Goal: Task Accomplishment & Management: Use online tool/utility

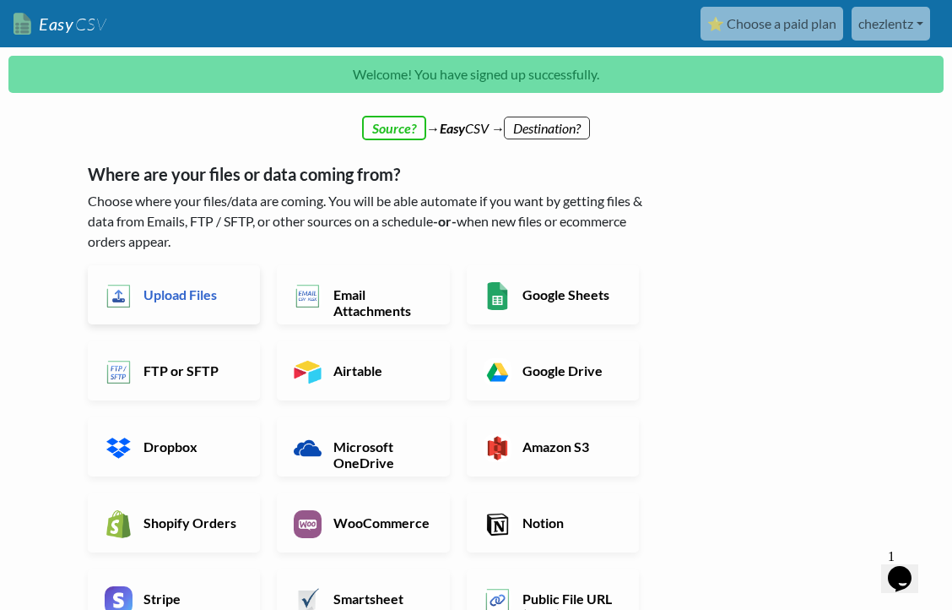
click at [181, 291] on h6 "Upload Files" at bounding box center [191, 294] width 104 height 16
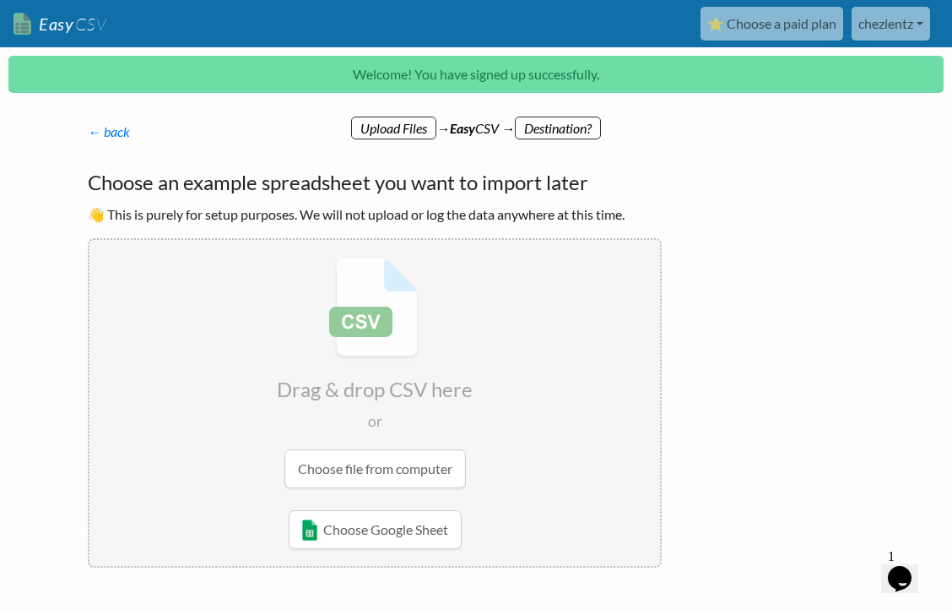
click at [363, 473] on input "file" at bounding box center [375, 373] width 571 height 266
type input "C:\fakepath\EtsySoldOrders2025.csv"
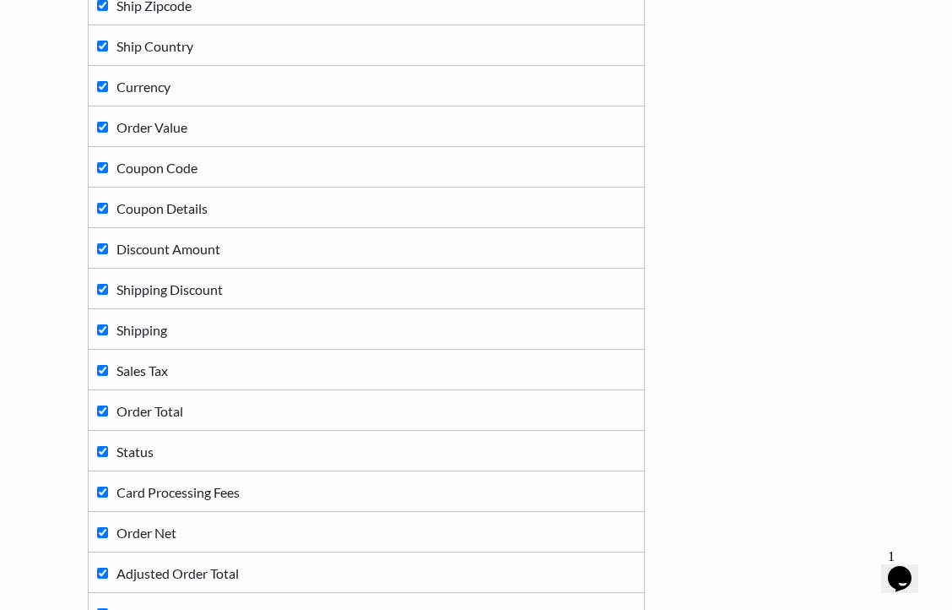
scroll to position [789, 0]
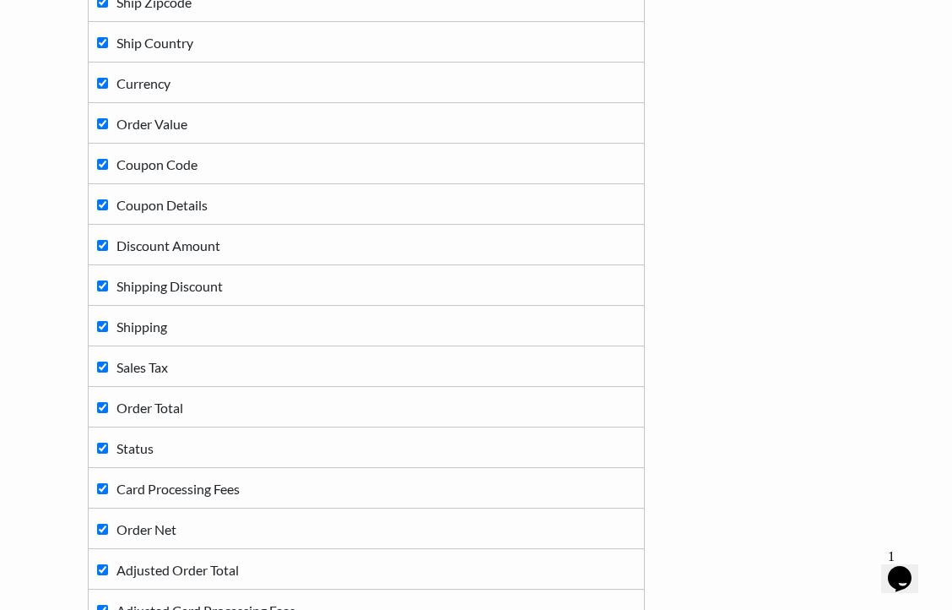
click at [714, 273] on div "← back Thanks for signing up! Set up your Import Flow and Upload Page in 1 minu…" at bounding box center [476, 176] width 811 height 1761
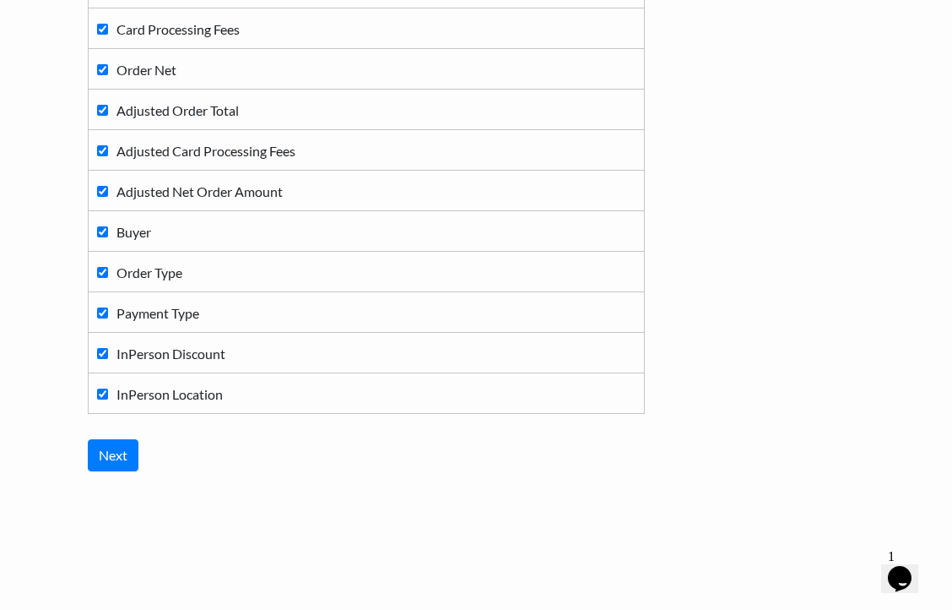
scroll to position [1250, 0]
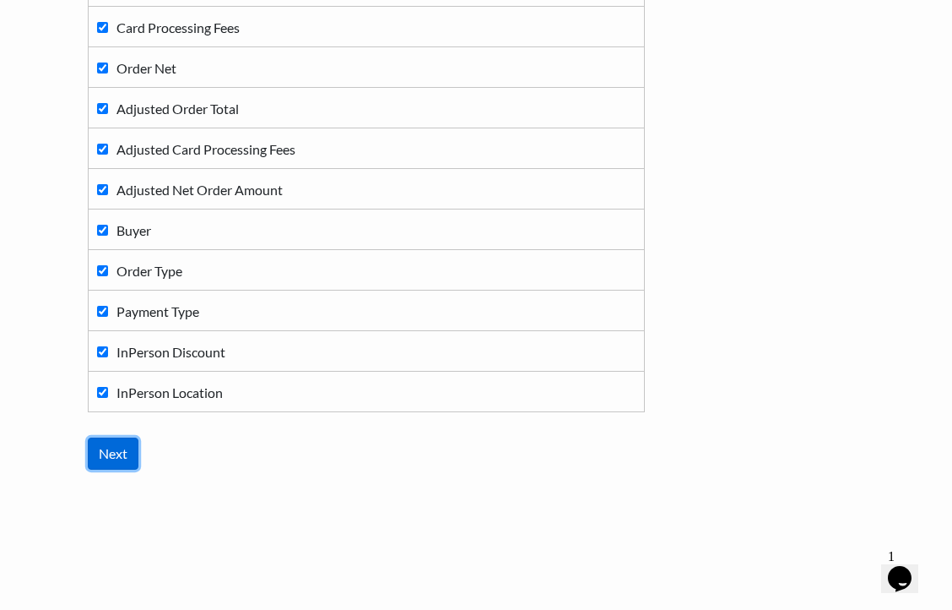
click at [122, 450] on input "Next" at bounding box center [113, 453] width 51 height 32
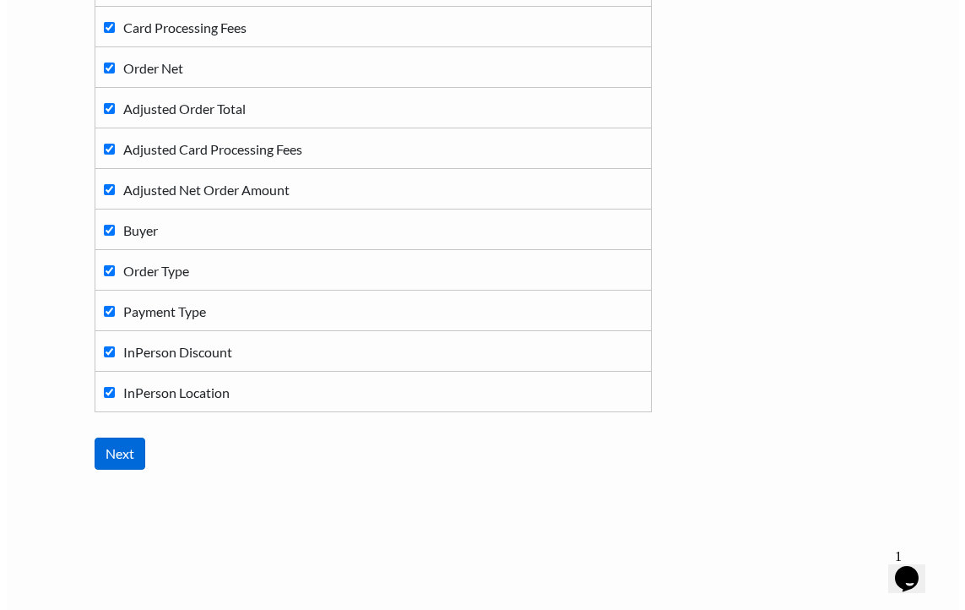
scroll to position [0, 0]
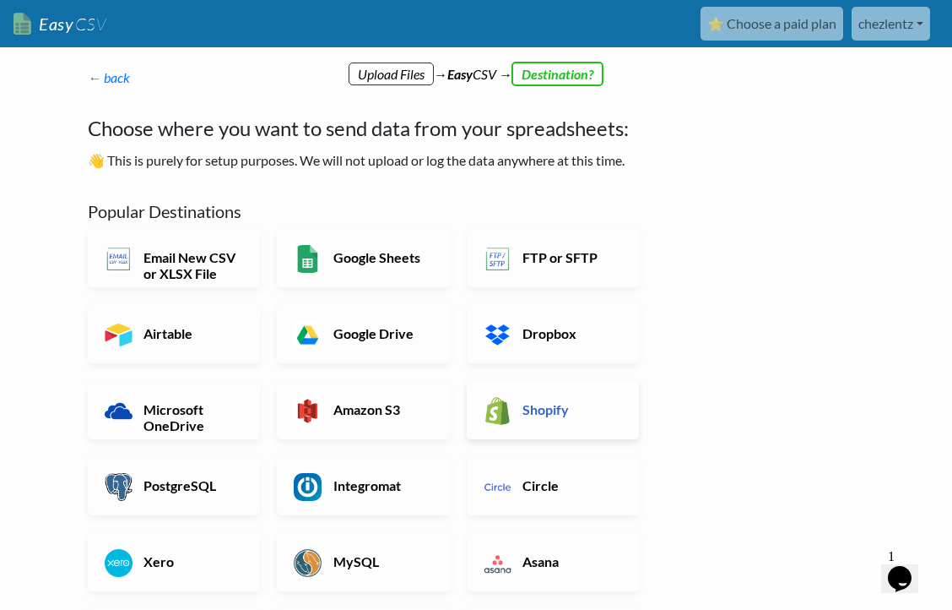
click at [572, 411] on h6 "Shopify" at bounding box center [570, 409] width 104 height 16
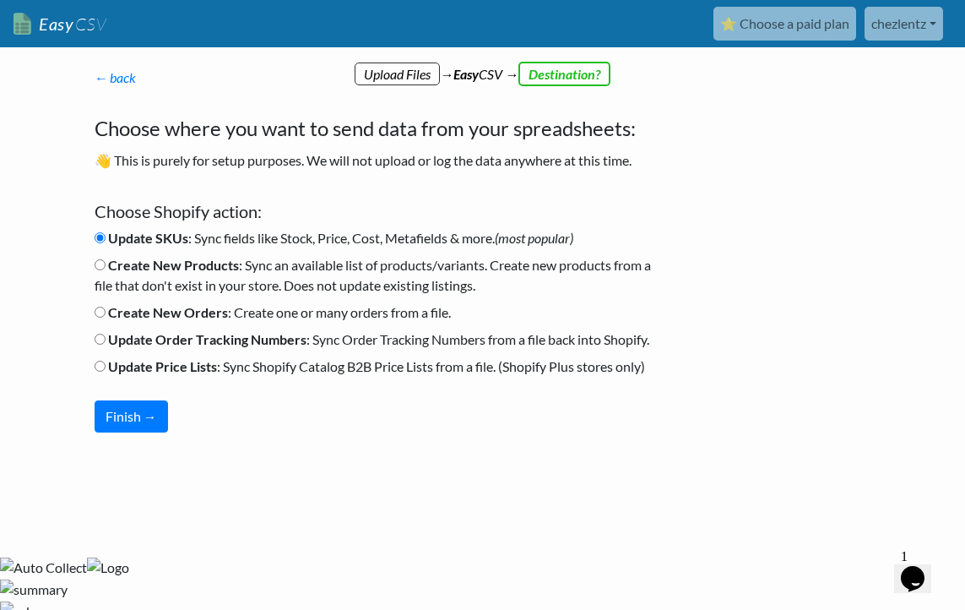
click at [99, 309] on input "Create New Orders : Create one or many orders from a file." at bounding box center [100, 312] width 11 height 11
radio input "true"
click at [134, 421] on button "Finish →" at bounding box center [131, 416] width 73 height 32
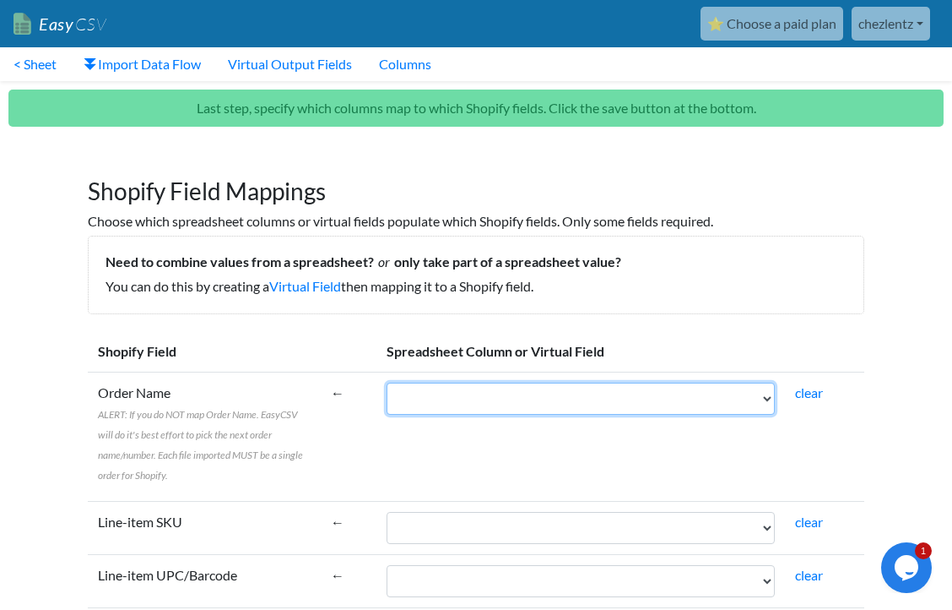
click at [764, 399] on select "Sale Date Order ID Buyer User ID Full Name First Name Last Name Number of Items…" at bounding box center [581, 399] width 388 height 32
select select "cr_764133"
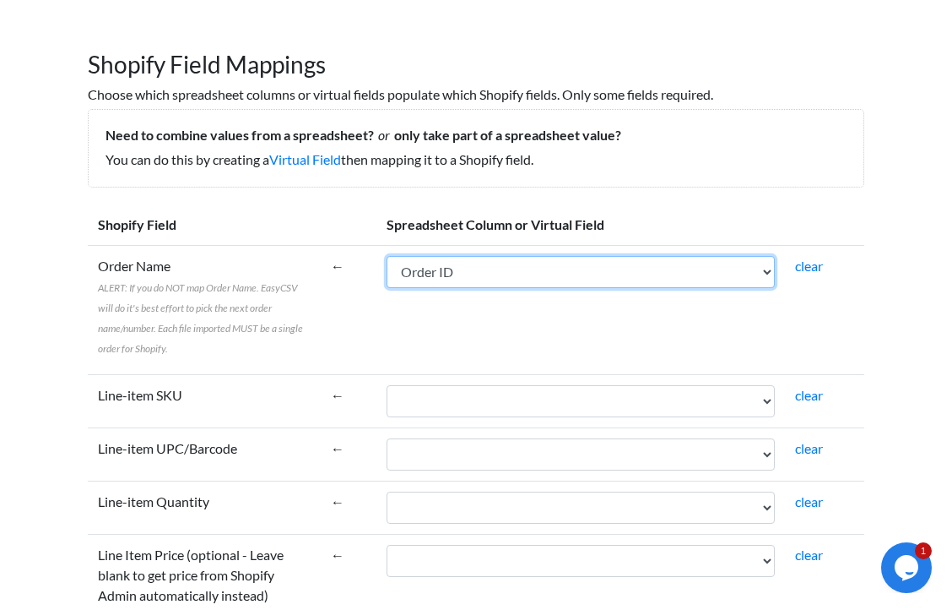
scroll to position [218, 0]
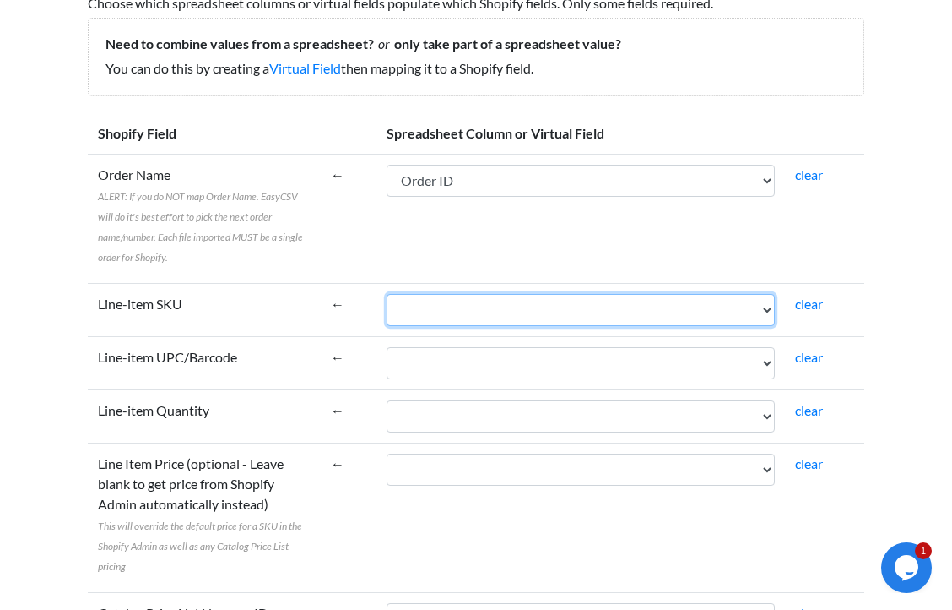
click at [761, 313] on select "Sale Date Order ID Buyer User ID Full Name First Name Last Name Number of Items…" at bounding box center [581, 310] width 388 height 32
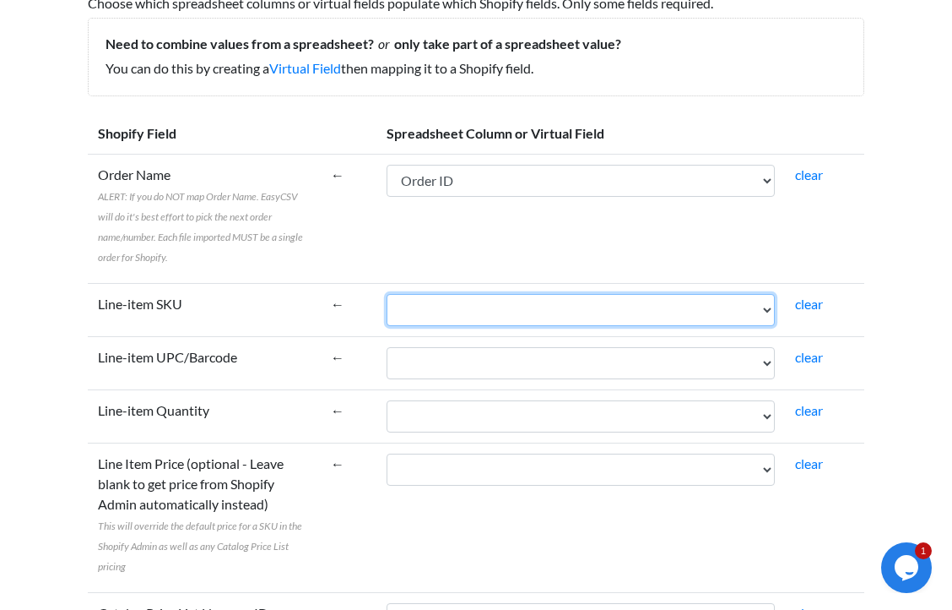
click at [643, 316] on select "Sale Date Order ID Buyer User ID Full Name First Name Last Name Number of Items…" at bounding box center [581, 310] width 388 height 32
select select "cr_764133"
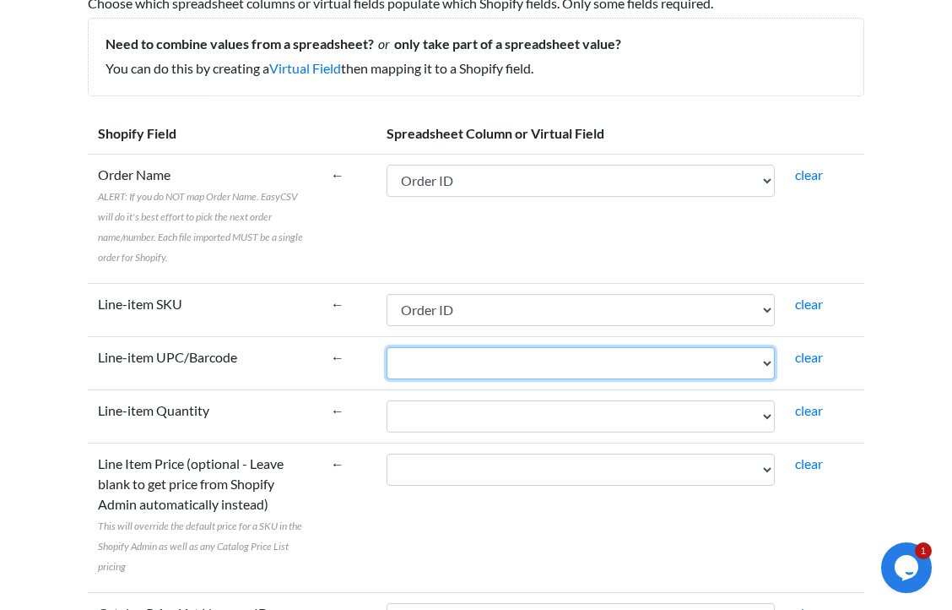
click at [643, 368] on select "Sale Date Order ID Buyer User ID Full Name First Name Last Name Number of Items…" at bounding box center [581, 363] width 388 height 32
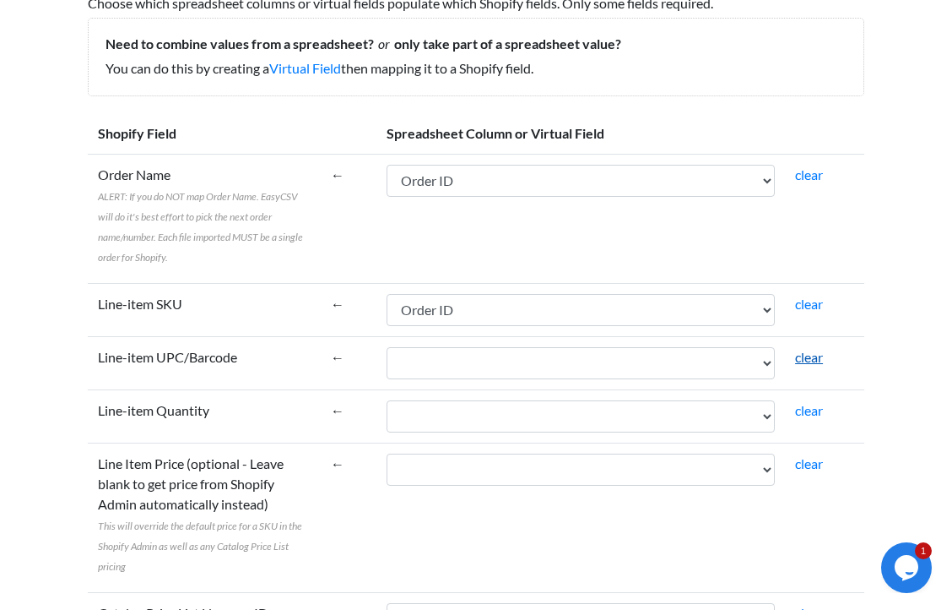
click at [807, 355] on link "clear" at bounding box center [809, 357] width 28 height 16
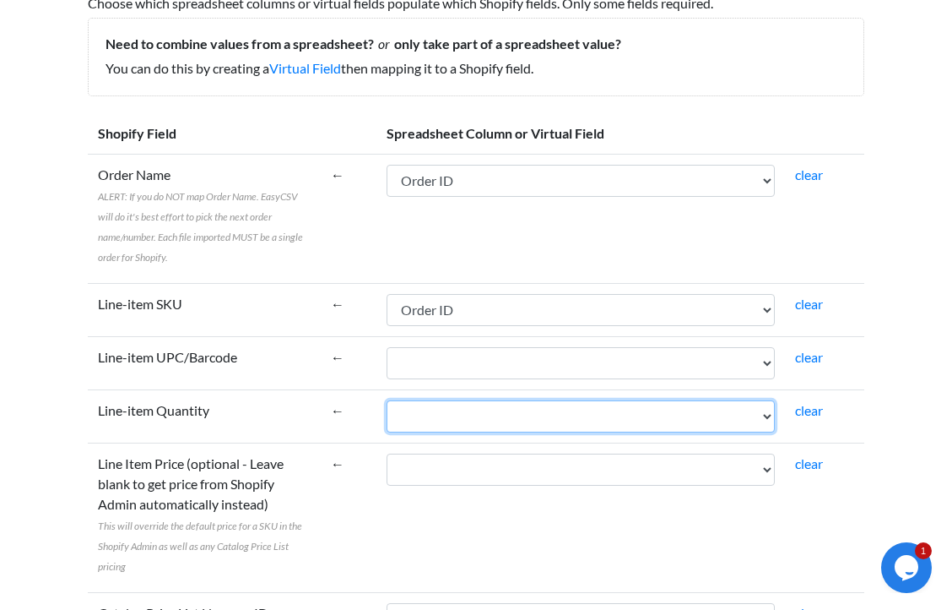
click at [718, 412] on select "Sale Date Order ID Buyer User ID Full Name First Name Last Name Number of Items…" at bounding box center [581, 416] width 388 height 32
select select "cr_764138"
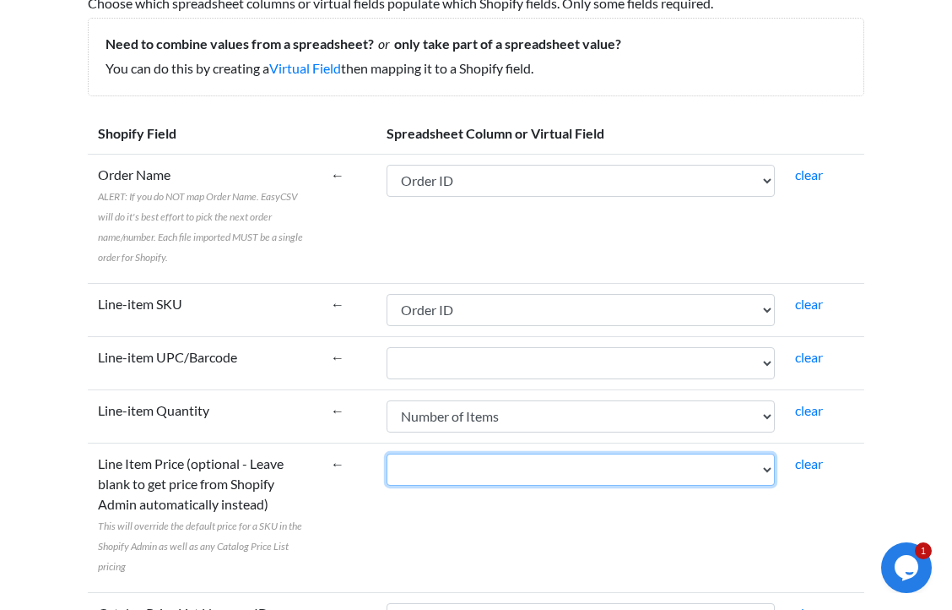
click at [685, 464] on select "Sale Date Order ID Buyer User ID Full Name First Name Last Name Number of Items…" at bounding box center [581, 469] width 388 height 32
select select "cr_764148"
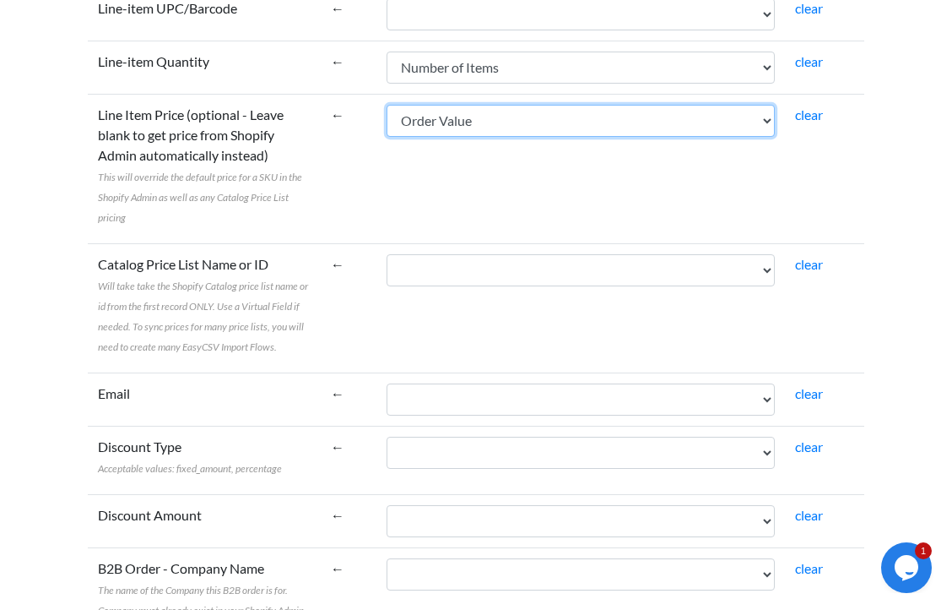
scroll to position [567, 0]
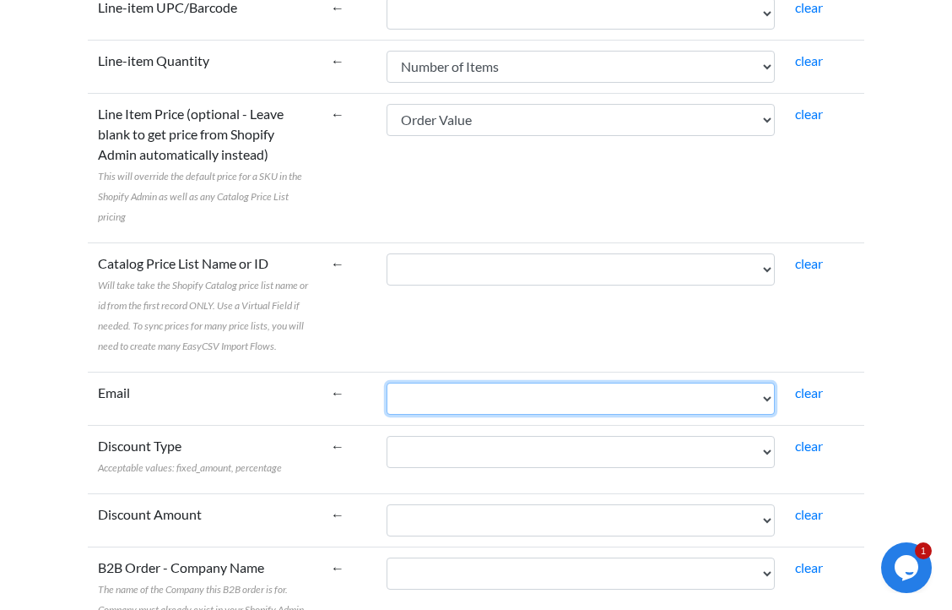
click at [624, 397] on select "Sale Date Order ID Buyer User ID Full Name First Name Last Name Number of Items…" at bounding box center [581, 399] width 388 height 32
select select "cr_764162"
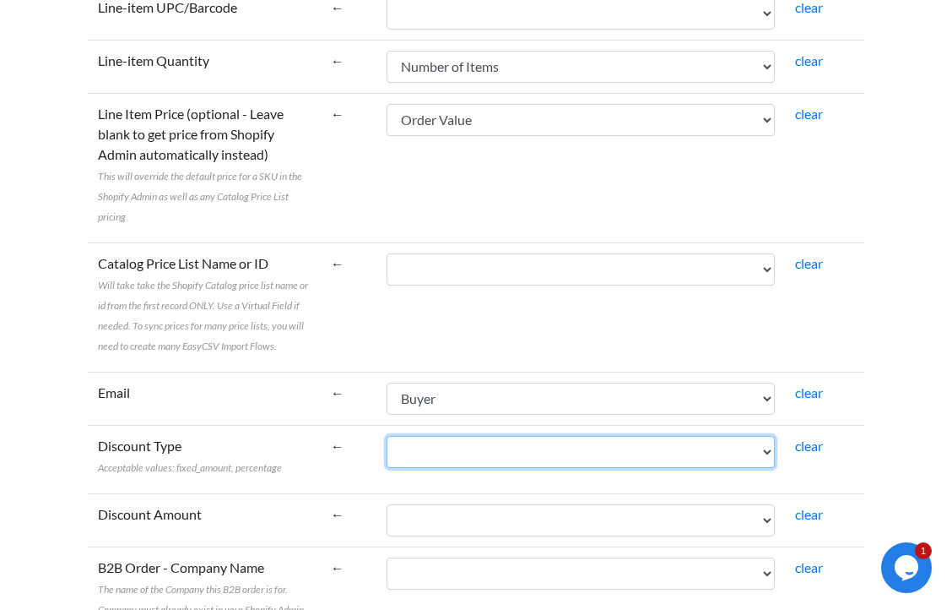
click at [573, 464] on select "Sale Date Order ID Buyer User ID Full Name First Name Last Name Number of Items…" at bounding box center [581, 452] width 388 height 32
select select "cr_764151"
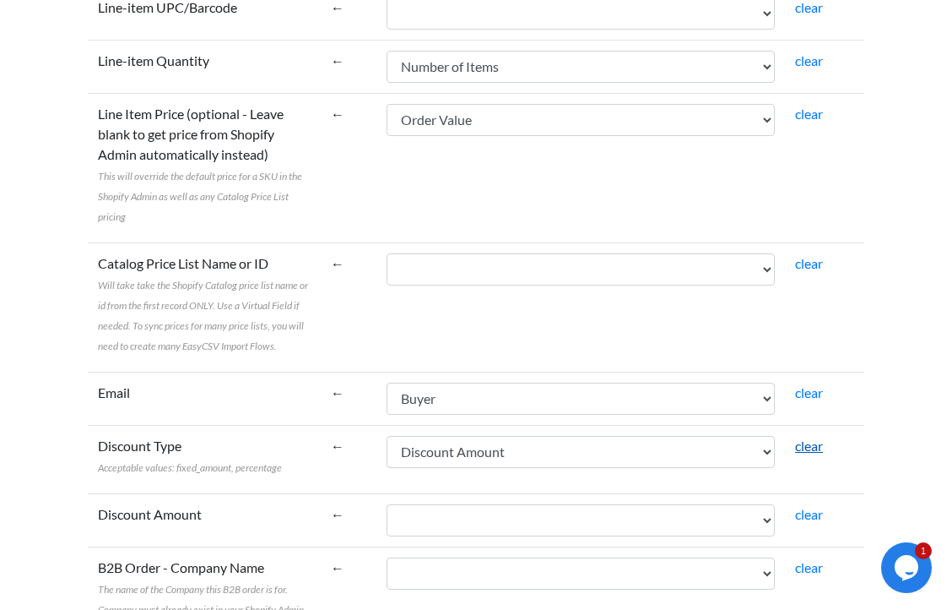
click at [809, 449] on link "clear" at bounding box center [809, 445] width 28 height 16
select select
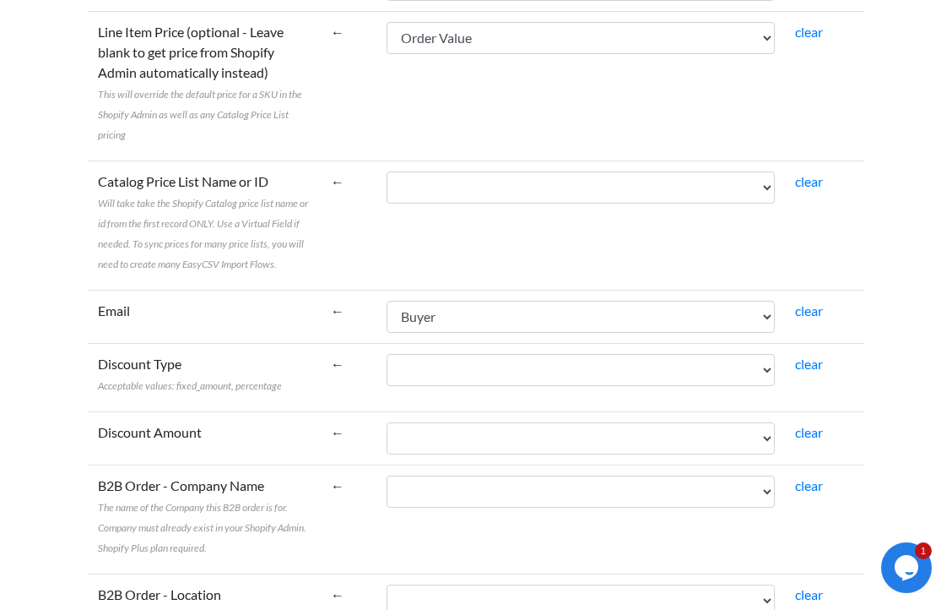
scroll to position [649, 0]
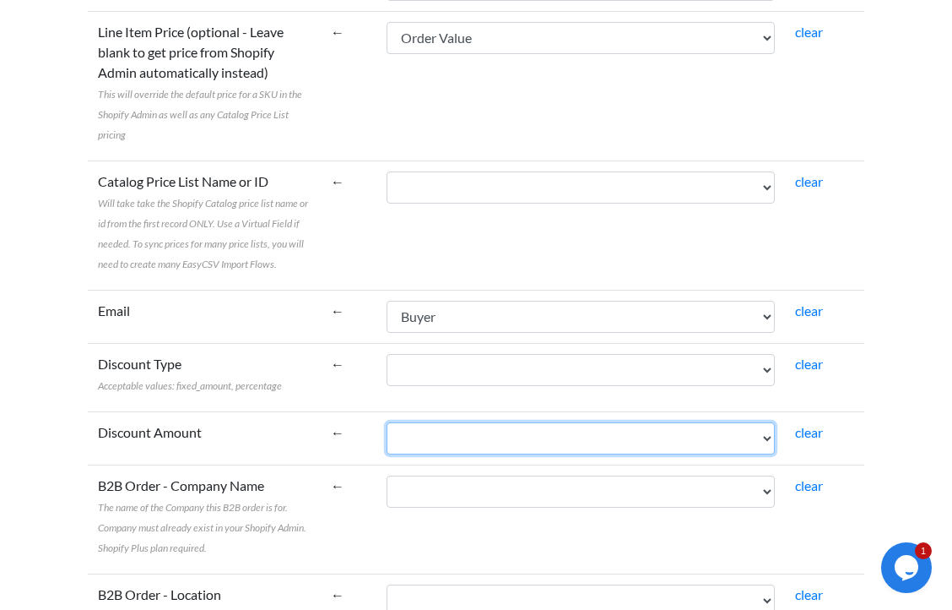
click at [654, 442] on select "Sale Date Order ID Buyer User ID Full Name First Name Last Name Number of Items…" at bounding box center [581, 438] width 388 height 32
select select "cr_764151"
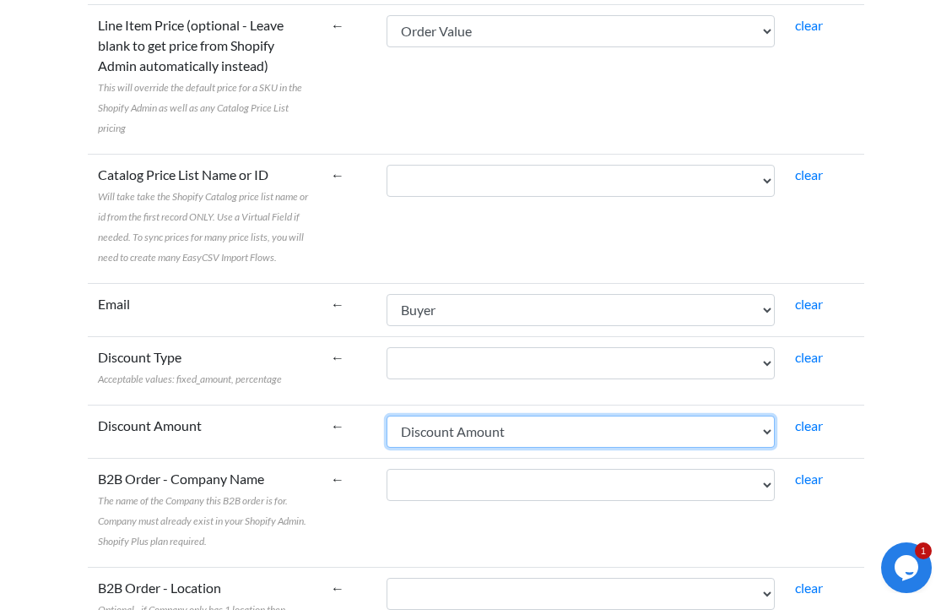
scroll to position [656, 0]
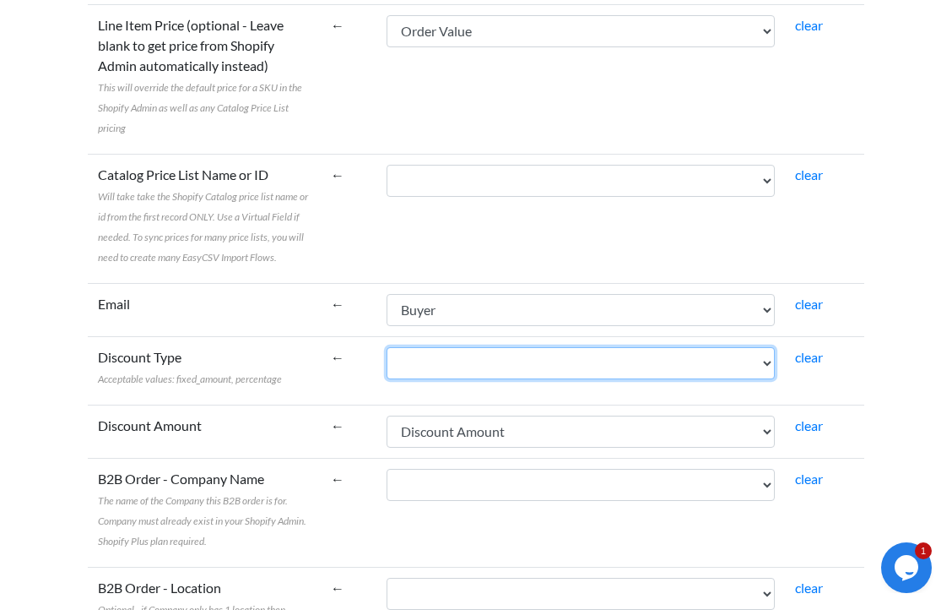
click at [600, 358] on select "Sale Date Order ID Buyer User ID Full Name First Name Last Name Number of Items…" at bounding box center [581, 363] width 388 height 32
select select "cr_764149"
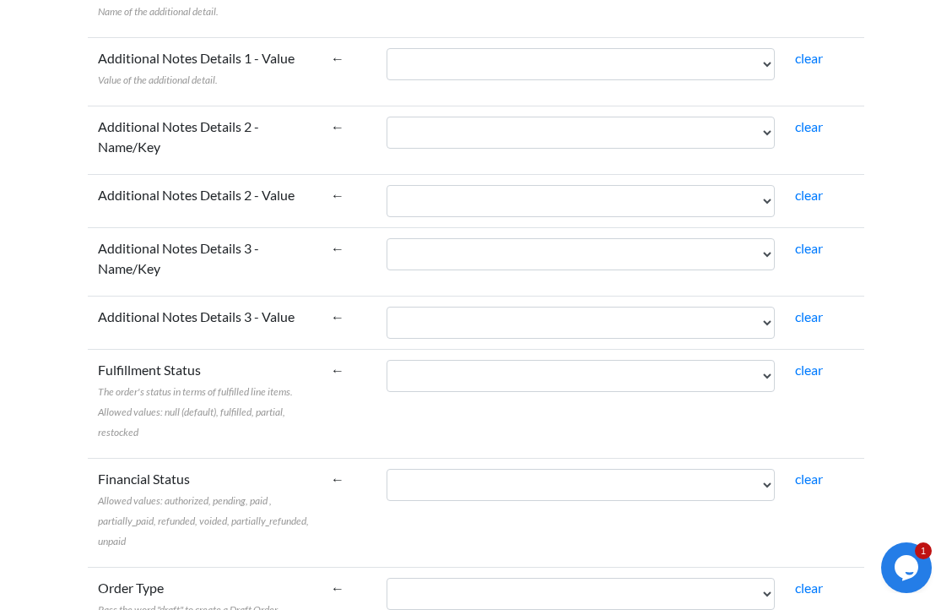
scroll to position [1547, 0]
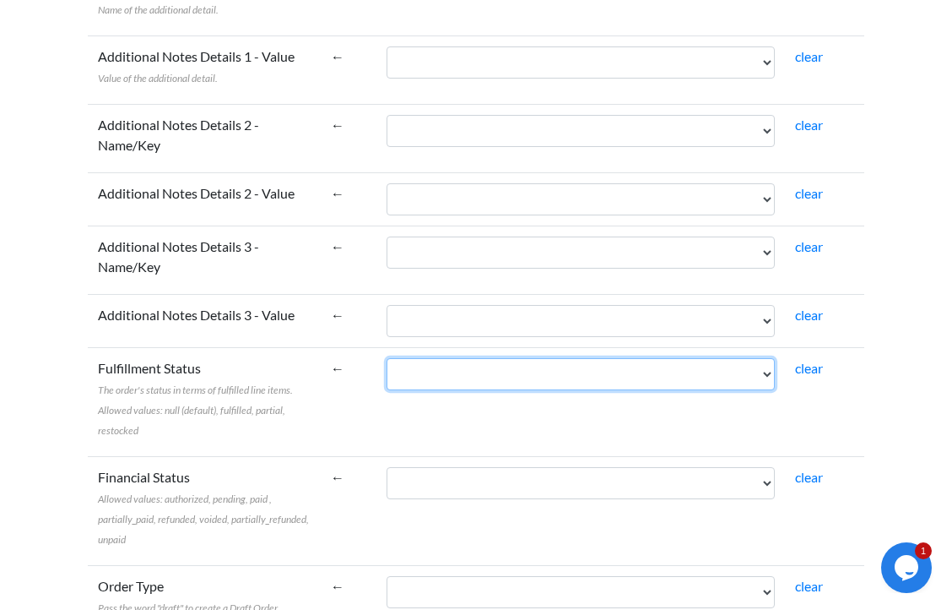
click at [578, 381] on select "Sale Date Order ID Buyer User ID Full Name First Name Last Name Number of Items…" at bounding box center [581, 374] width 388 height 32
select select "cr_764140"
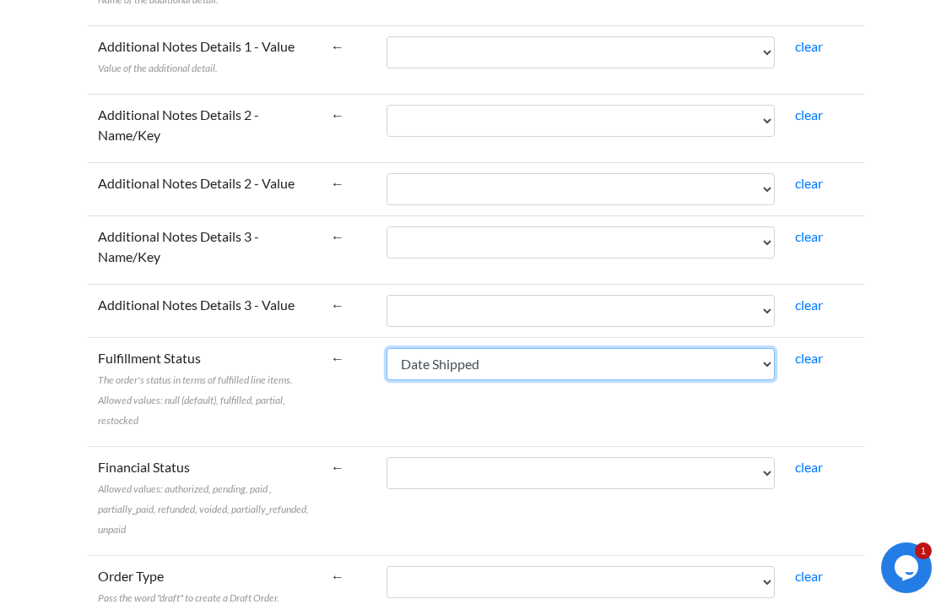
scroll to position [1557, 0]
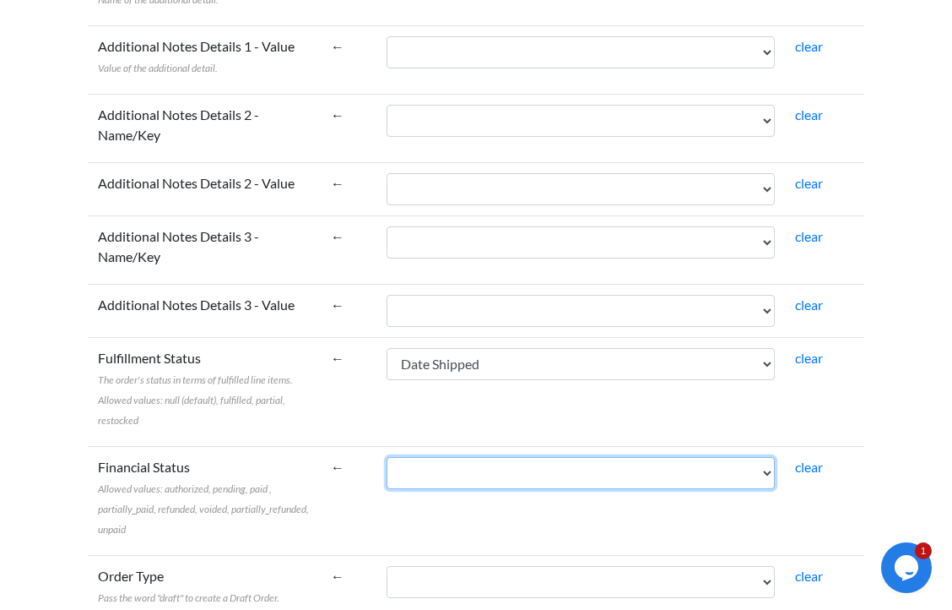
click at [564, 478] on select "Sale Date Order ID Buyer User ID Full Name First Name Last Name Number of Items…" at bounding box center [581, 473] width 388 height 32
select select "cr_764139"
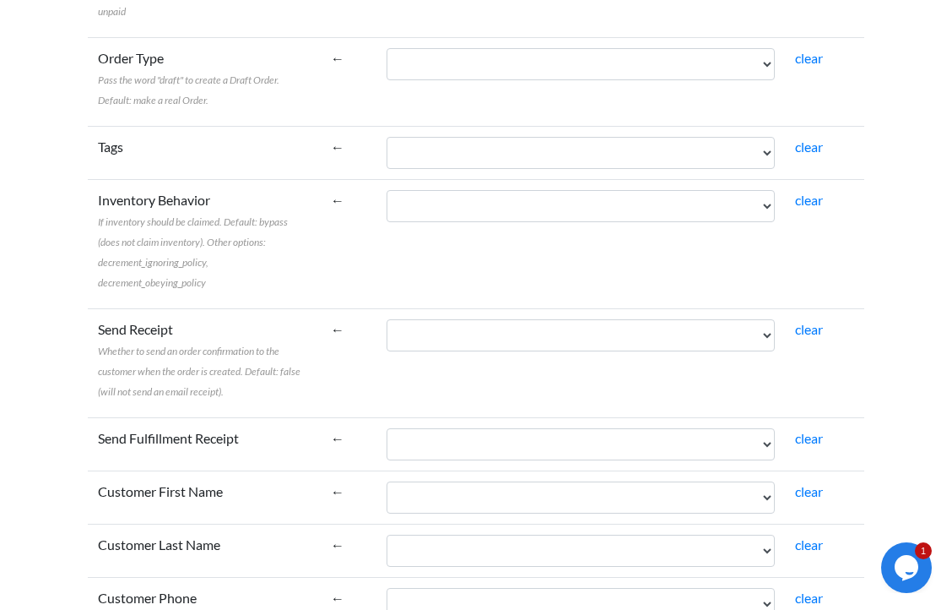
scroll to position [2075, 0]
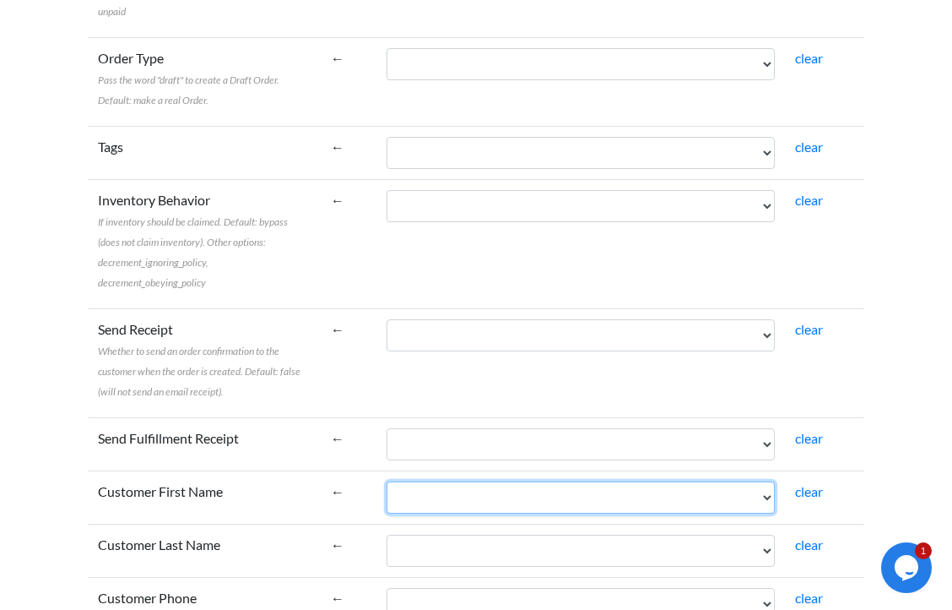
click at [537, 499] on select "Sale Date Order ID Buyer User ID Full Name First Name Last Name Number of Items…" at bounding box center [581, 497] width 388 height 32
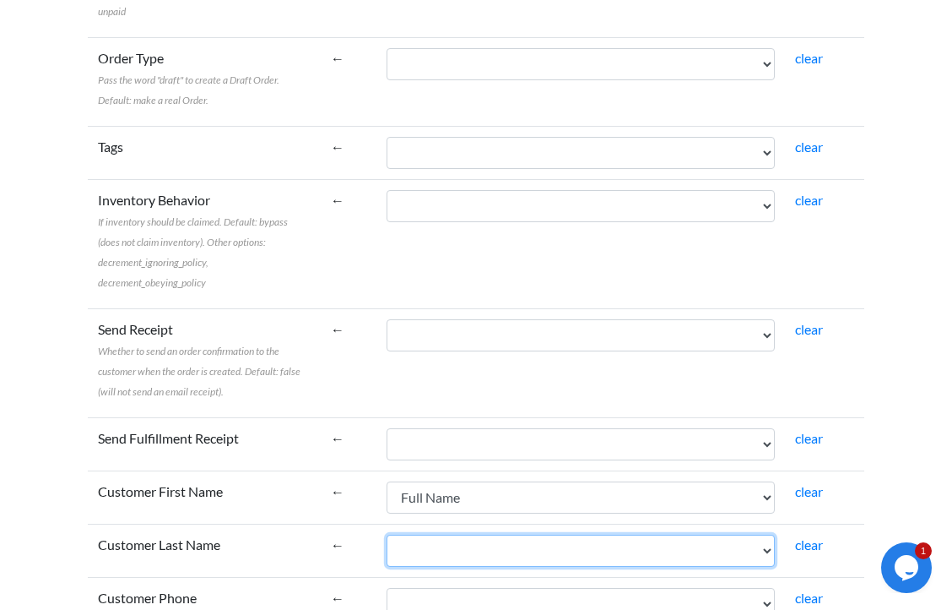
click at [526, 551] on select "Sale Date Order ID Buyer User ID Full Name First Name Last Name Number of Items…" at bounding box center [581, 551] width 388 height 32
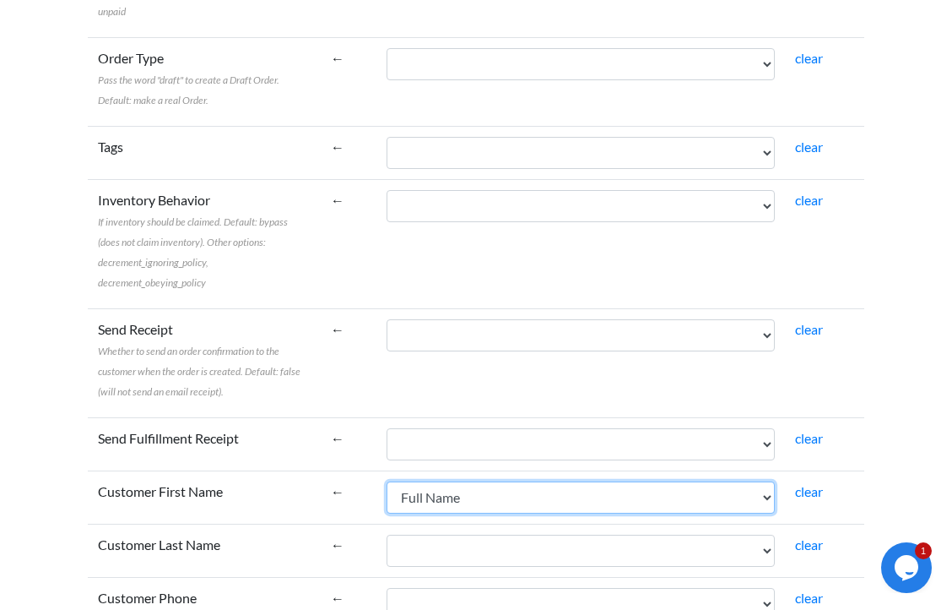
click at [415, 502] on select "Sale Date Order ID Buyer User ID Full Name First Name Last Name Number of Items…" at bounding box center [581, 497] width 388 height 32
select select "cr_764136"
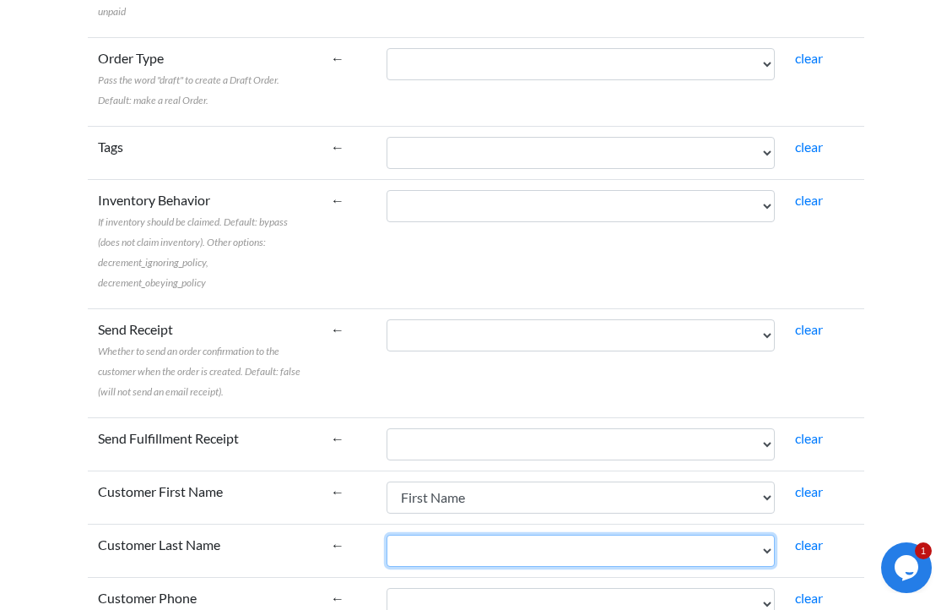
click at [429, 553] on select "Sale Date Order ID Buyer User ID Full Name First Name Last Name Number of Items…" at bounding box center [581, 551] width 388 height 32
select select "cr_764137"
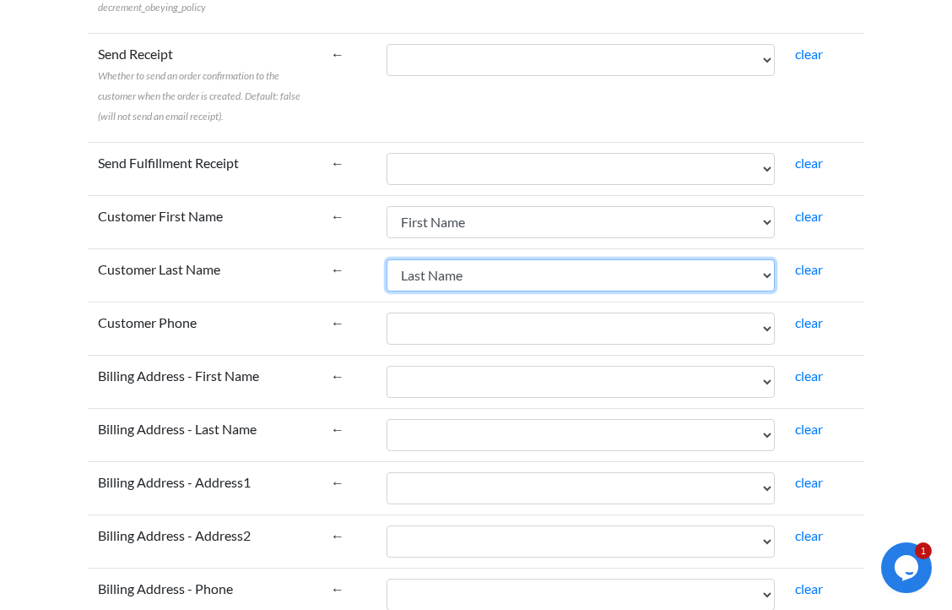
scroll to position [2351, 0]
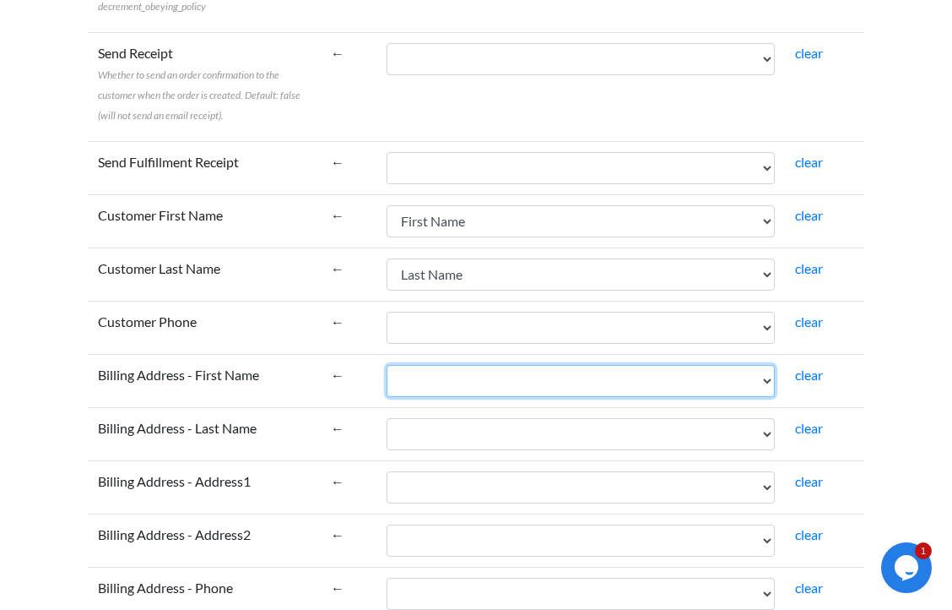
click at [501, 390] on select "Sale Date Order ID Buyer User ID Full Name First Name Last Name Number of Items…" at bounding box center [581, 381] width 388 height 32
click at [459, 385] on select "Sale Date Order ID Buyer User ID Full Name First Name Last Name Number of Items…" at bounding box center [581, 381] width 388 height 32
select select "cr_764136"
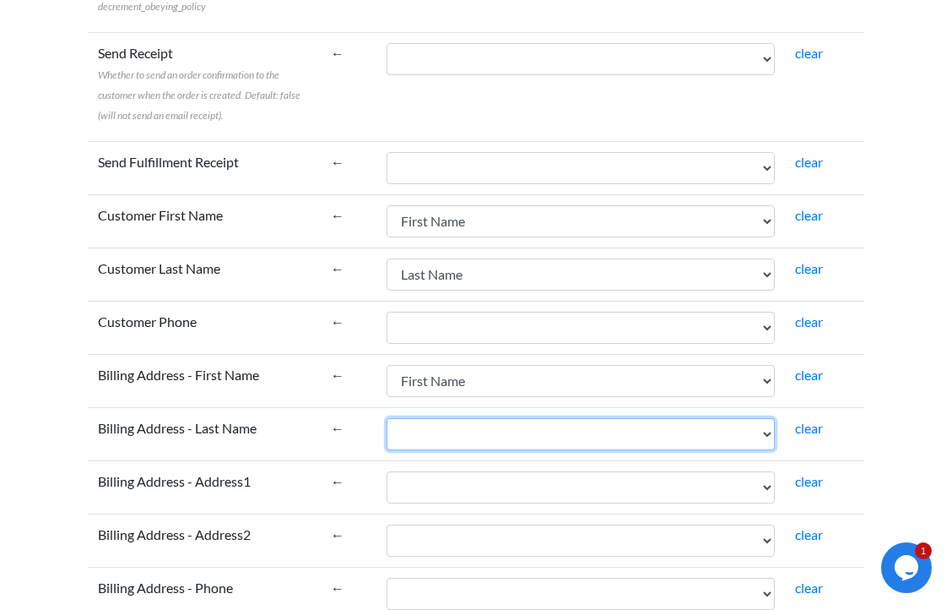
click at [461, 432] on select "Sale Date Order ID Buyer User ID Full Name First Name Last Name Number of Items…" at bounding box center [581, 434] width 388 height 32
select select "cr_764137"
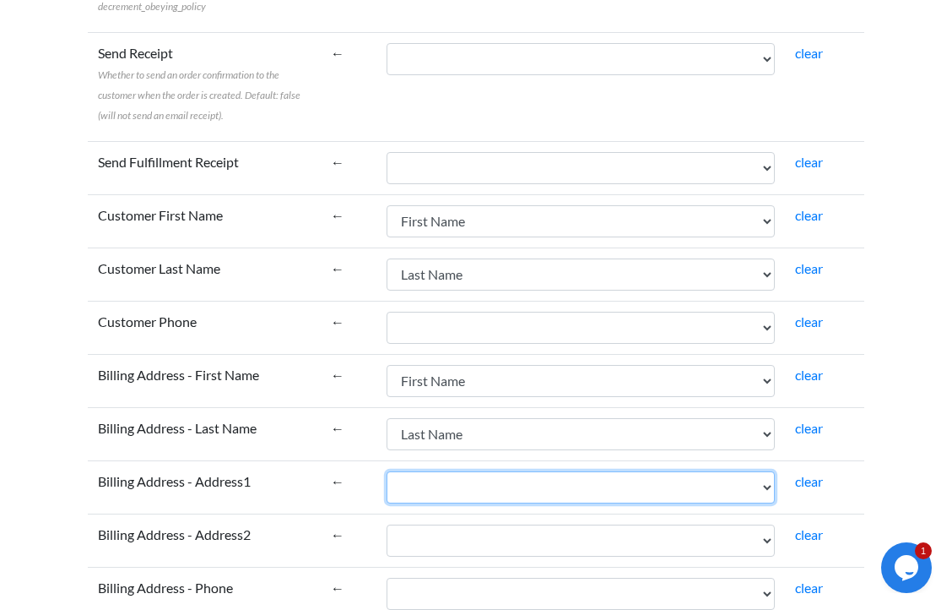
click at [448, 484] on select "Sale Date Order ID Buyer User ID Full Name First Name Last Name Number of Items…" at bounding box center [581, 487] width 388 height 32
select select "cr_764141"
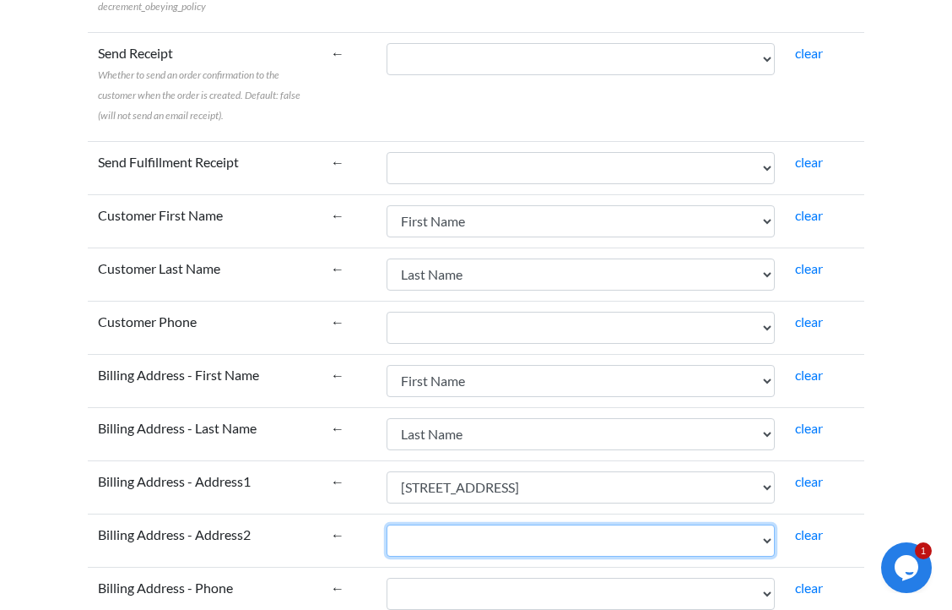
click at [451, 535] on select "Sale Date Order ID Buyer User ID Full Name First Name Last Name Number of Items…" at bounding box center [581, 540] width 388 height 32
select select "cr_764142"
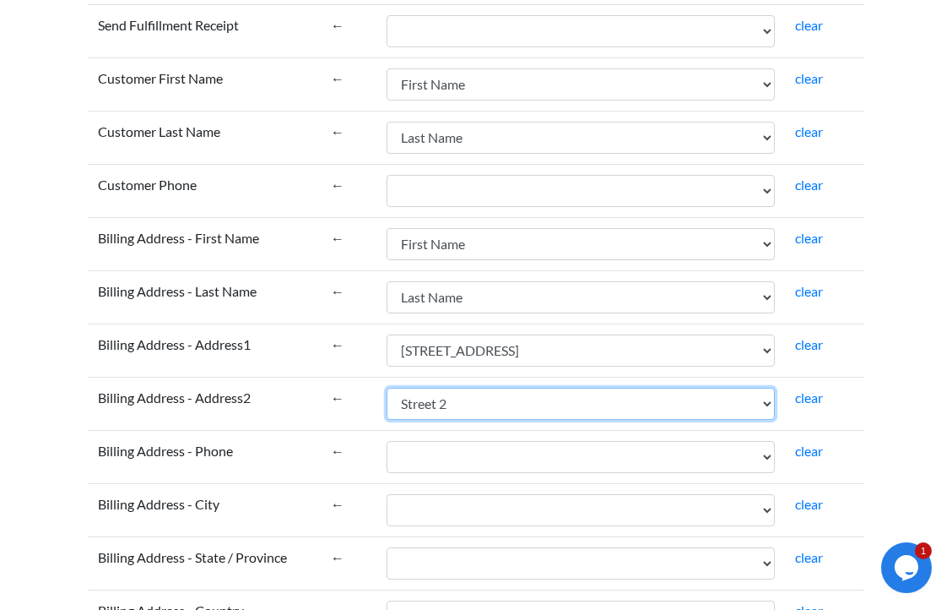
scroll to position [2515, 0]
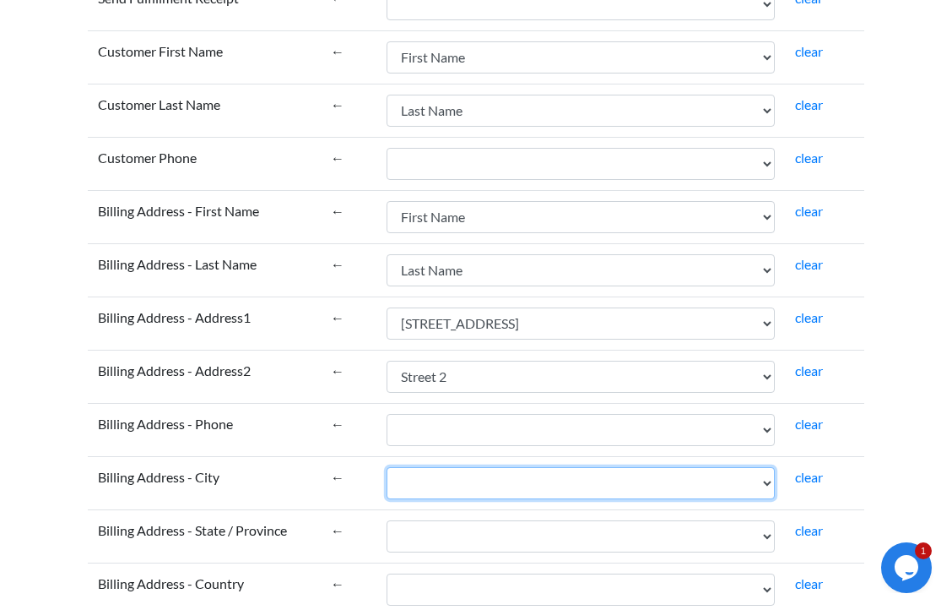
click at [440, 482] on select "Sale Date Order ID Buyer User ID Full Name First Name Last Name Number of Items…" at bounding box center [581, 483] width 388 height 32
select select "cr_764143"
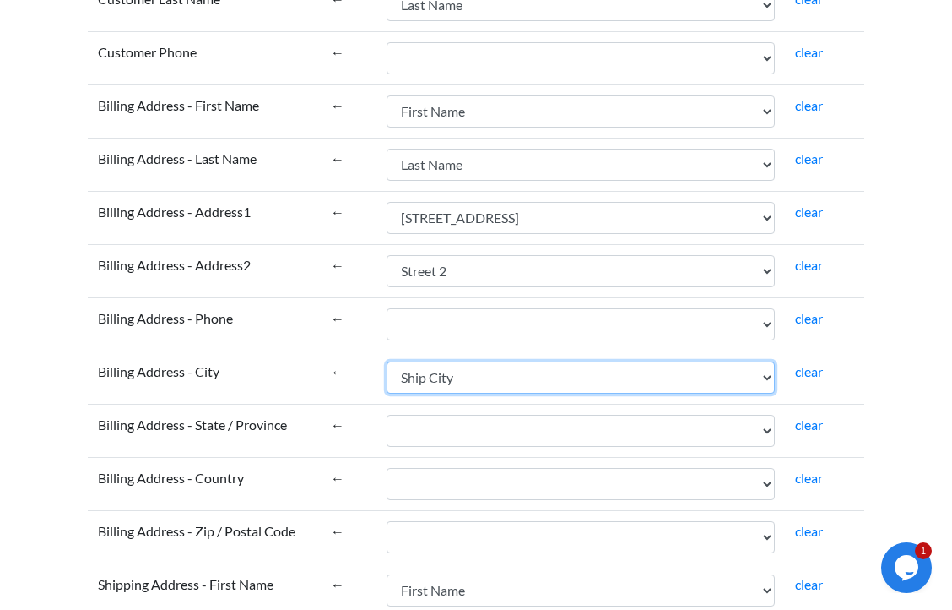
scroll to position [2623, 0]
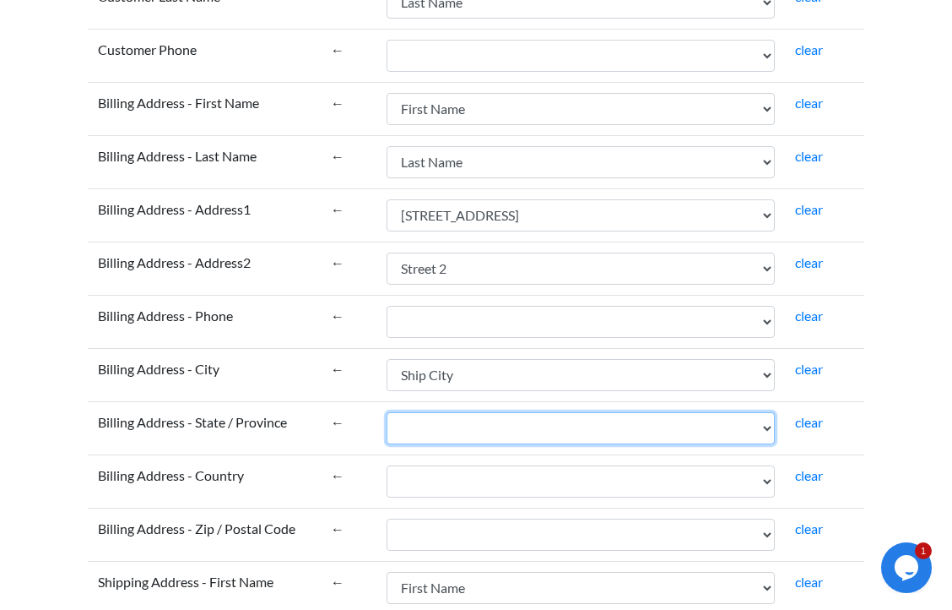
click at [447, 421] on select "Sale Date Order ID Buyer User ID Full Name First Name Last Name Number of Items…" at bounding box center [581, 428] width 388 height 32
select select "cr_764144"
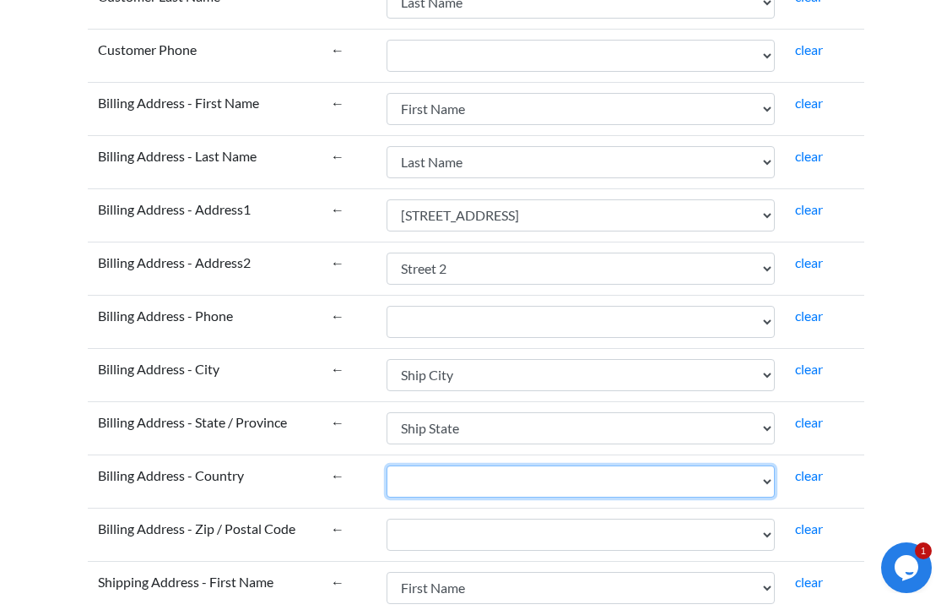
click at [440, 478] on select "Sale Date Order ID Buyer User ID Full Name First Name Last Name Number of Items…" at bounding box center [581, 481] width 388 height 32
select select "cr_764146"
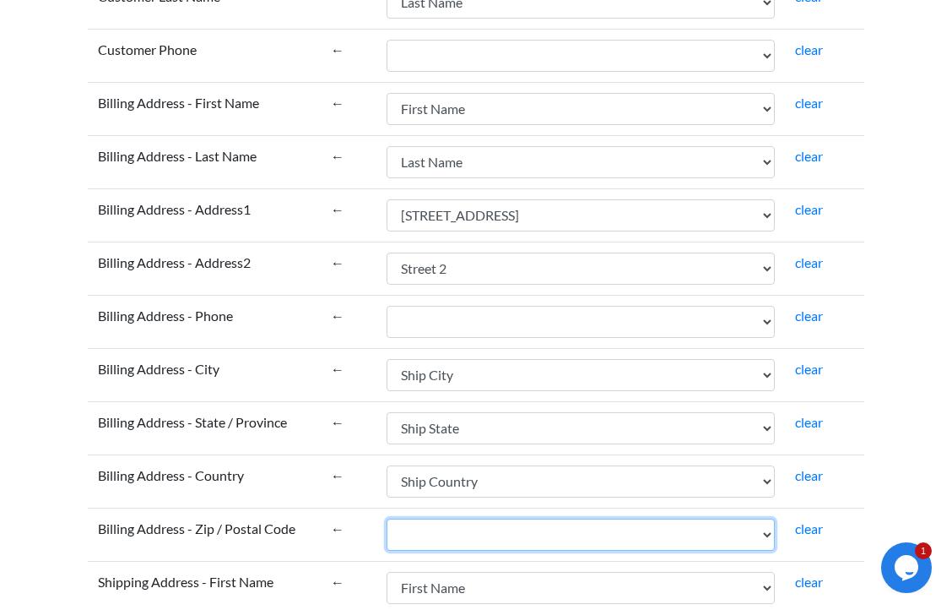
click at [439, 536] on select "Sale Date Order ID Buyer User ID Full Name First Name Last Name Number of Items…" at bounding box center [581, 534] width 388 height 32
select select "cr_764145"
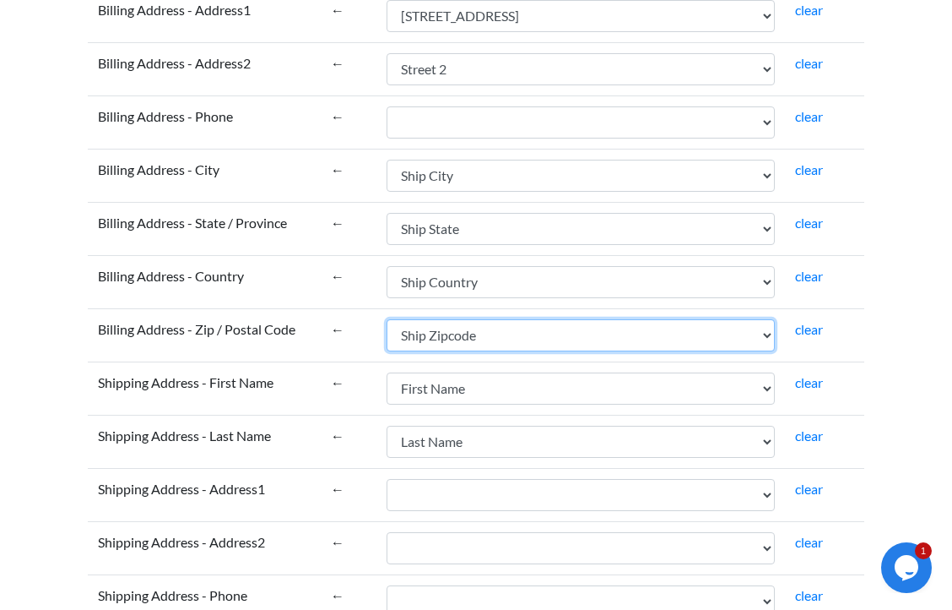
scroll to position [3015, 0]
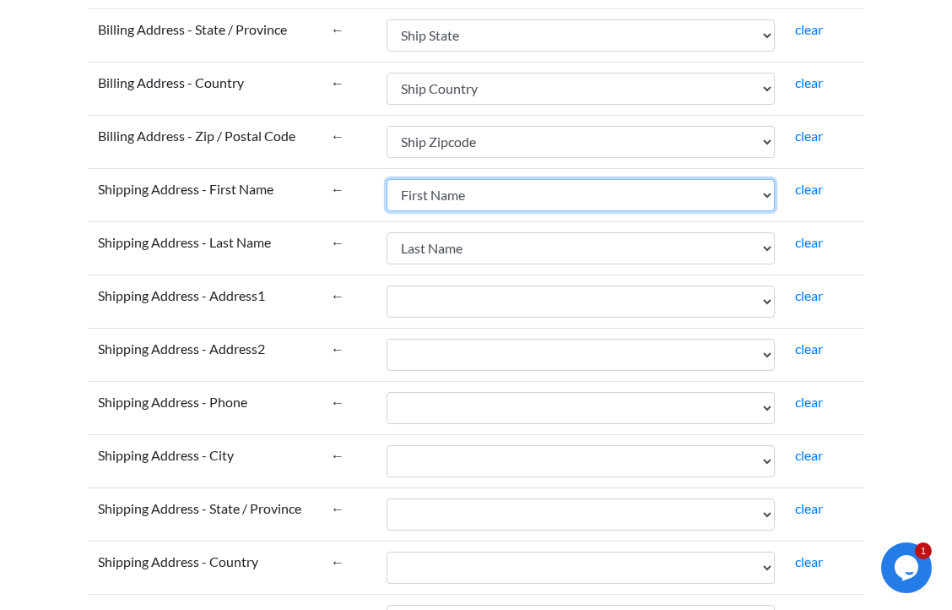
click at [442, 199] on select "Sale Date Order ID Buyer User ID Full Name First Name Last Name Number of Items…" at bounding box center [581, 195] width 388 height 32
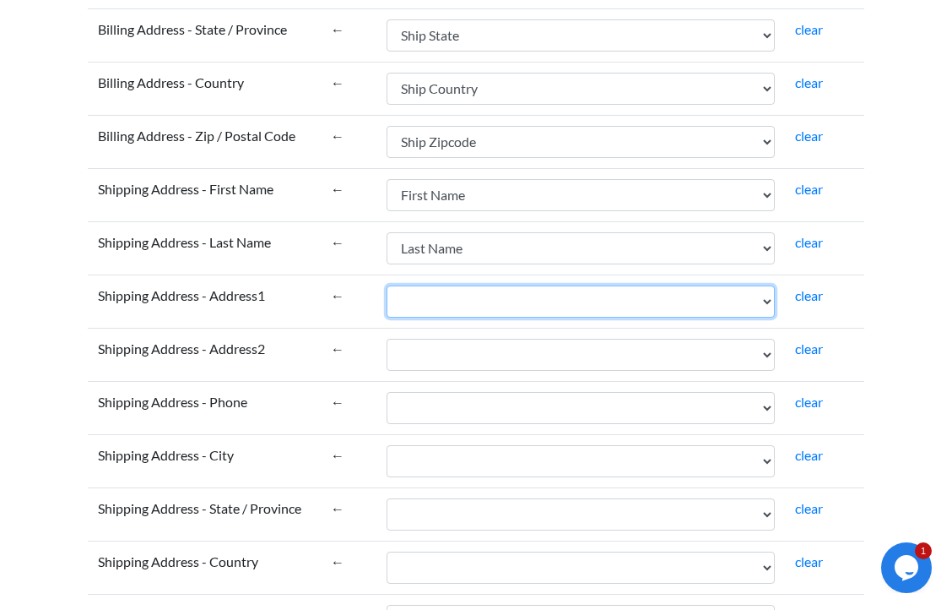
click at [445, 304] on select "Sale Date Order ID Buyer User ID Full Name First Name Last Name Number of Items…" at bounding box center [581, 301] width 388 height 32
select select "cr_764141"
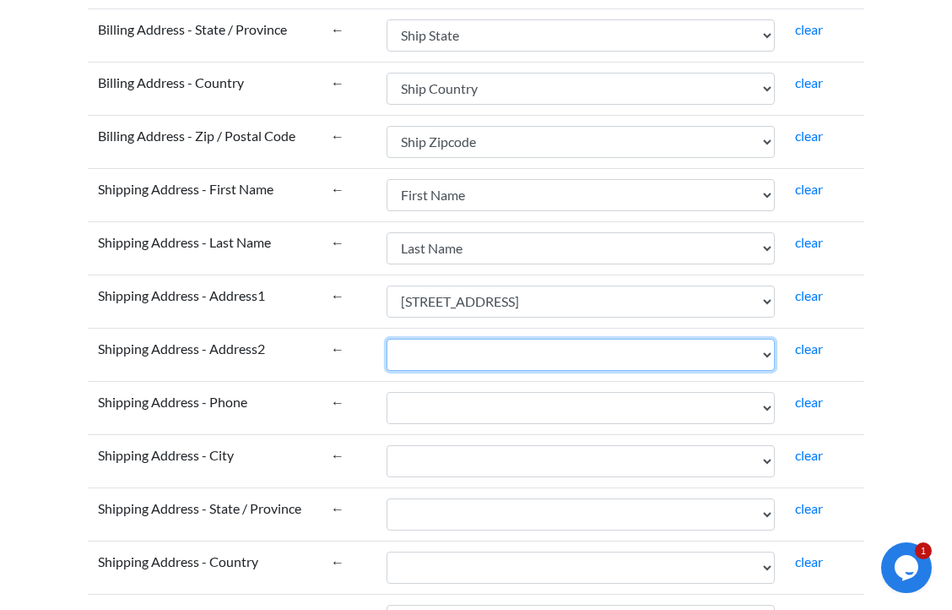
click at [447, 355] on select "Sale Date Order ID Buyer User ID Full Name First Name Last Name Number of Items…" at bounding box center [581, 355] width 388 height 32
select select "cr_764142"
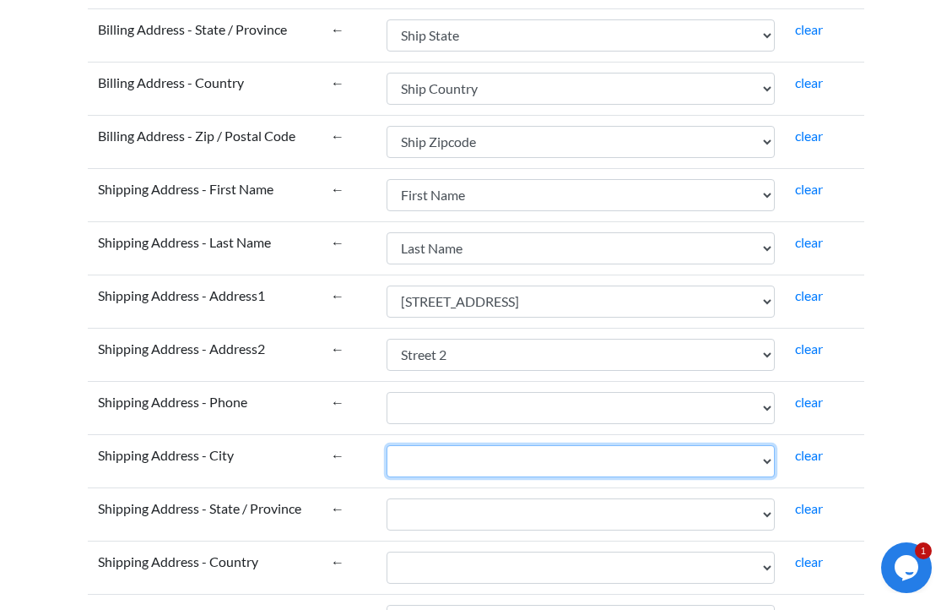
click at [426, 468] on select "Sale Date Order ID Buyer User ID Full Name First Name Last Name Number of Items…" at bounding box center [581, 461] width 388 height 32
select select "cr_764143"
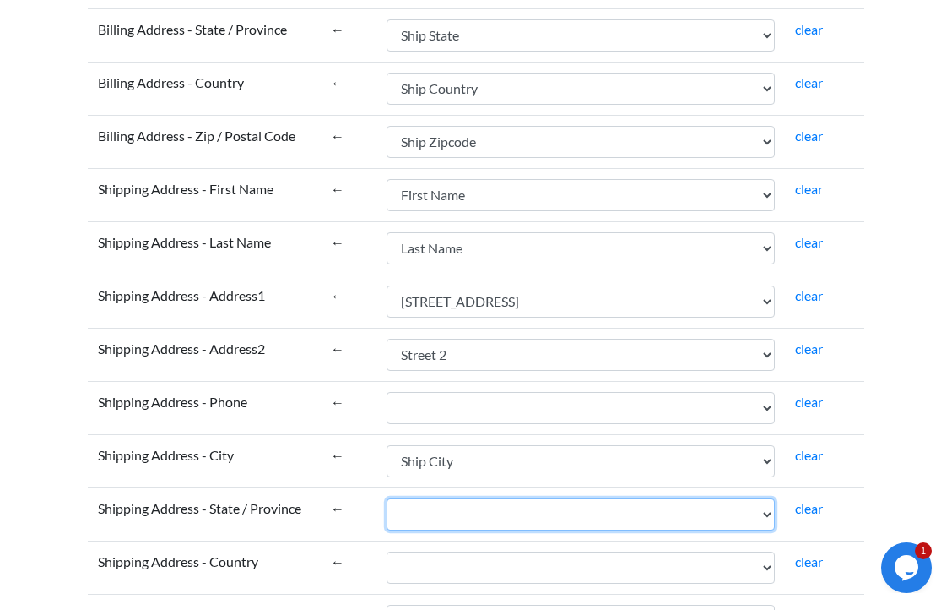
click at [430, 509] on select "Sale Date Order ID Buyer User ID Full Name First Name Last Name Number of Items…" at bounding box center [581, 514] width 388 height 32
select select "cr_764144"
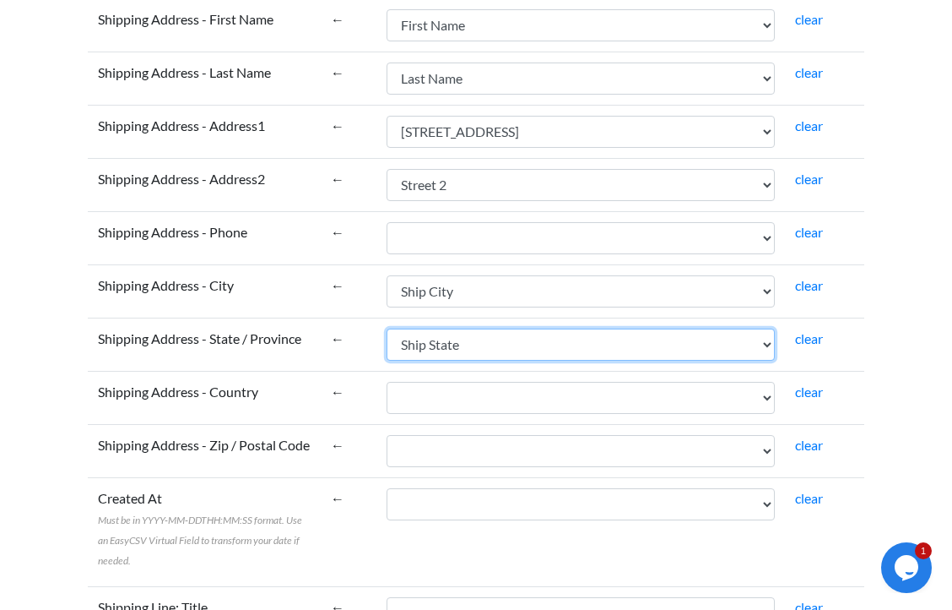
scroll to position [3195, 0]
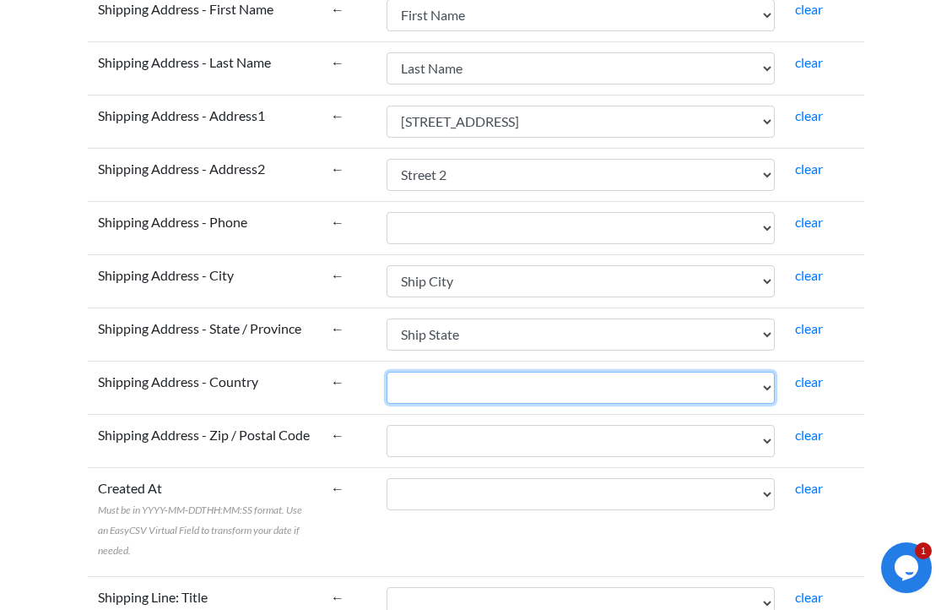
click at [427, 393] on select "Sale Date Order ID Buyer User ID Full Name First Name Last Name Number of Items…" at bounding box center [581, 388] width 388 height 32
select select "cr_764146"
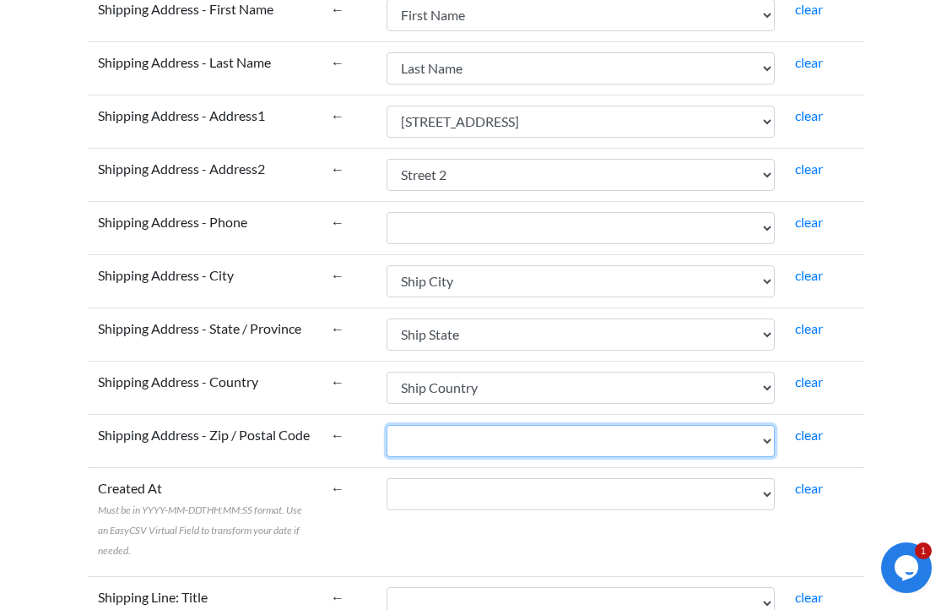
click at [427, 444] on select "Sale Date Order ID Buyer User ID Full Name First Name Last Name Number of Items…" at bounding box center [581, 441] width 388 height 32
select select "cr_764145"
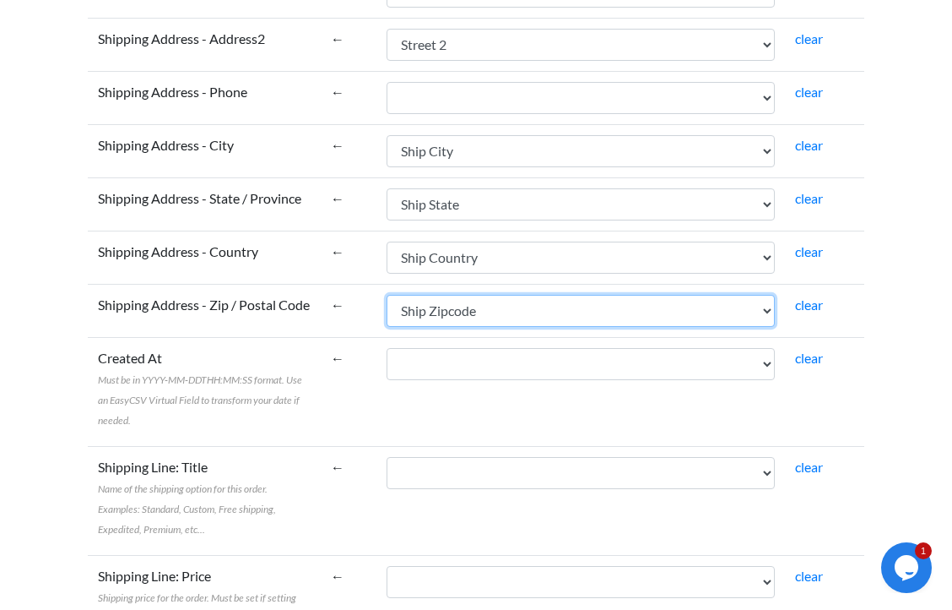
scroll to position [3326, 0]
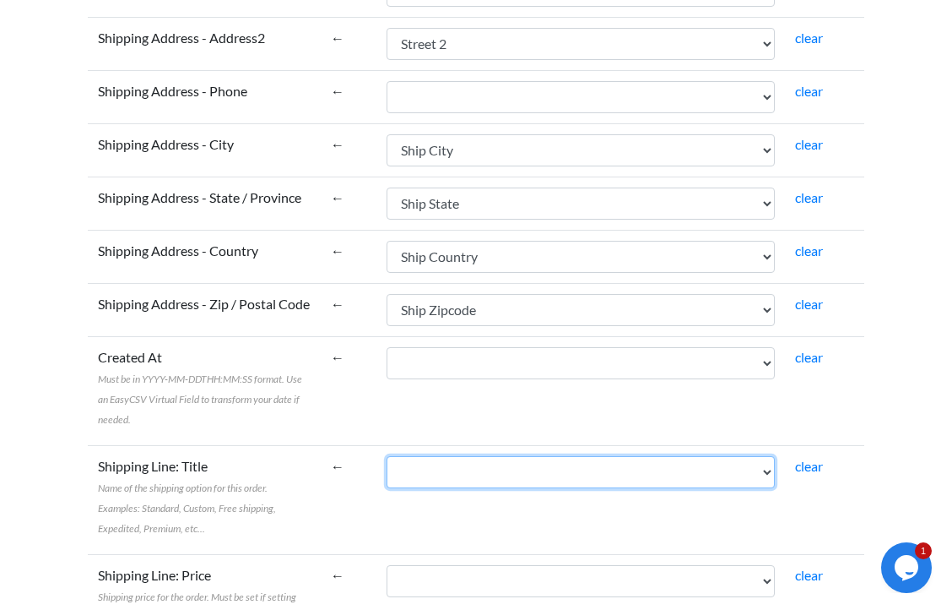
click at [449, 475] on select "Sale Date Order ID Buyer User ID Full Name First Name Last Name Number of Items…" at bounding box center [581, 472] width 388 height 32
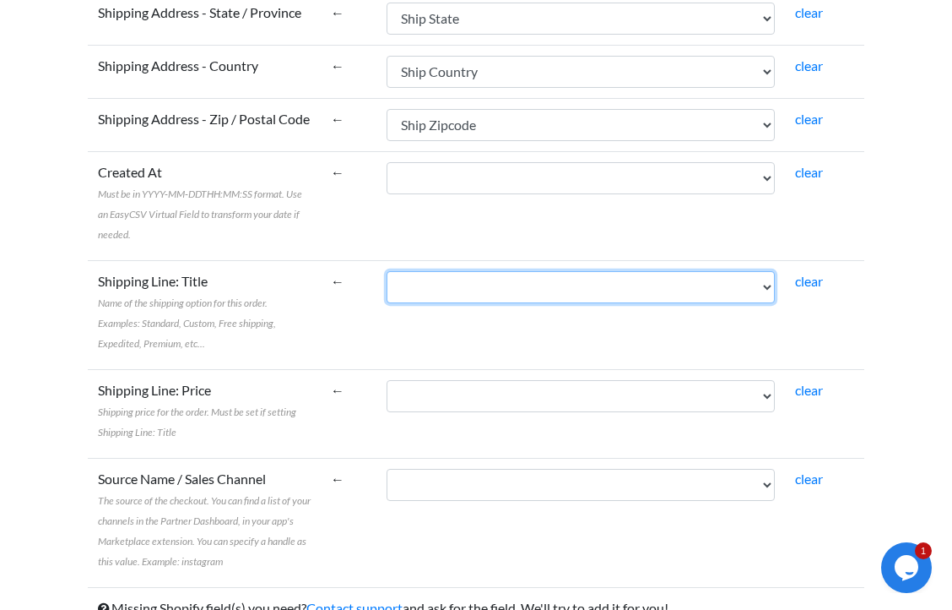
scroll to position [3531, 0]
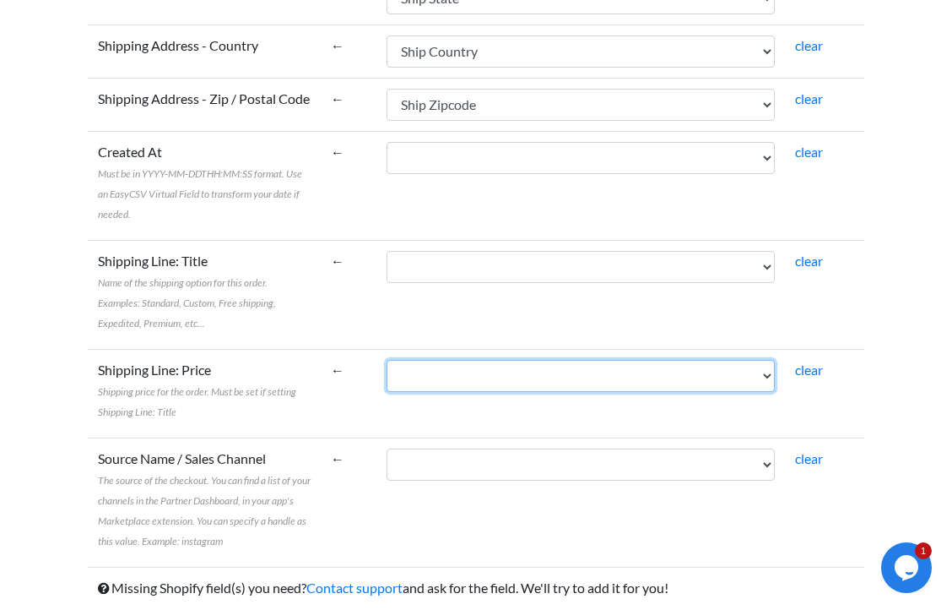
click at [426, 375] on select "Sale Date Order ID Buyer User ID Full Name First Name Last Name Number of Items…" at bounding box center [581, 376] width 388 height 32
select select "cr_764153"
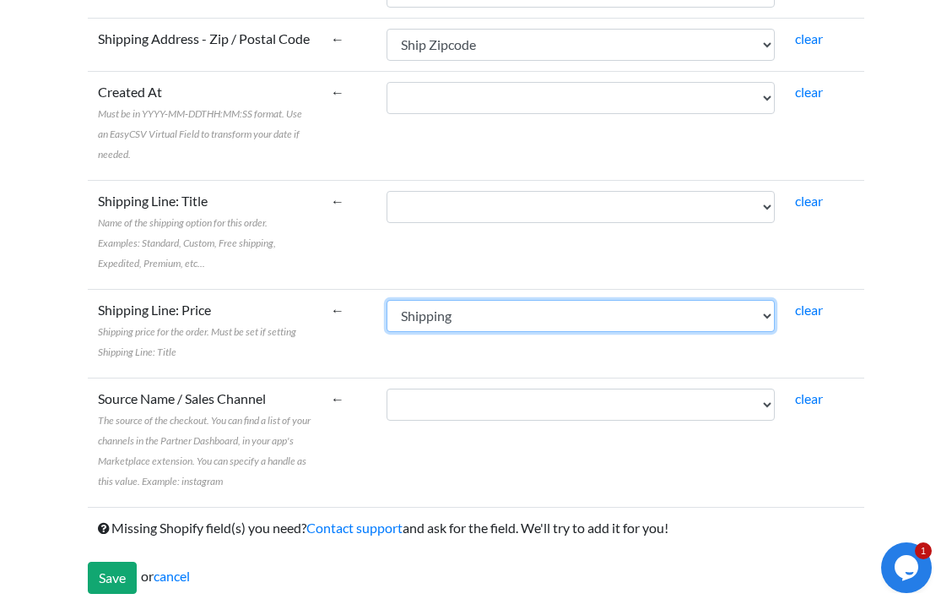
scroll to position [3592, 0]
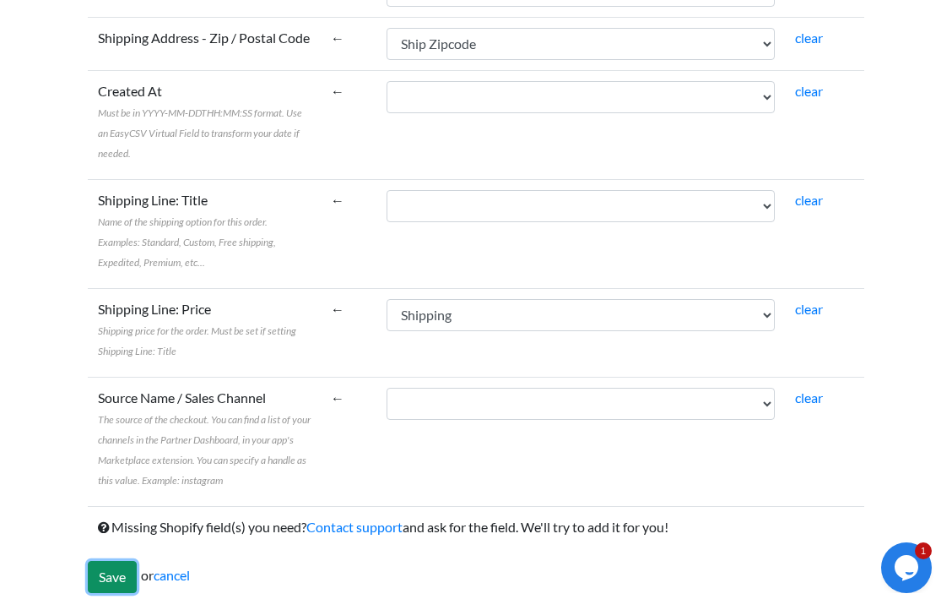
click at [109, 579] on input "Save" at bounding box center [112, 577] width 49 height 32
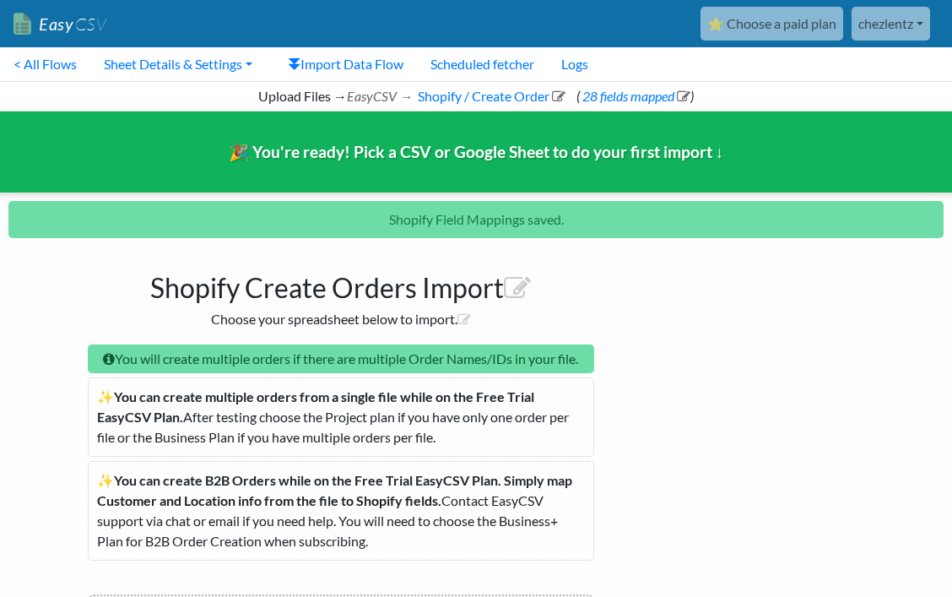
scroll to position [305, 0]
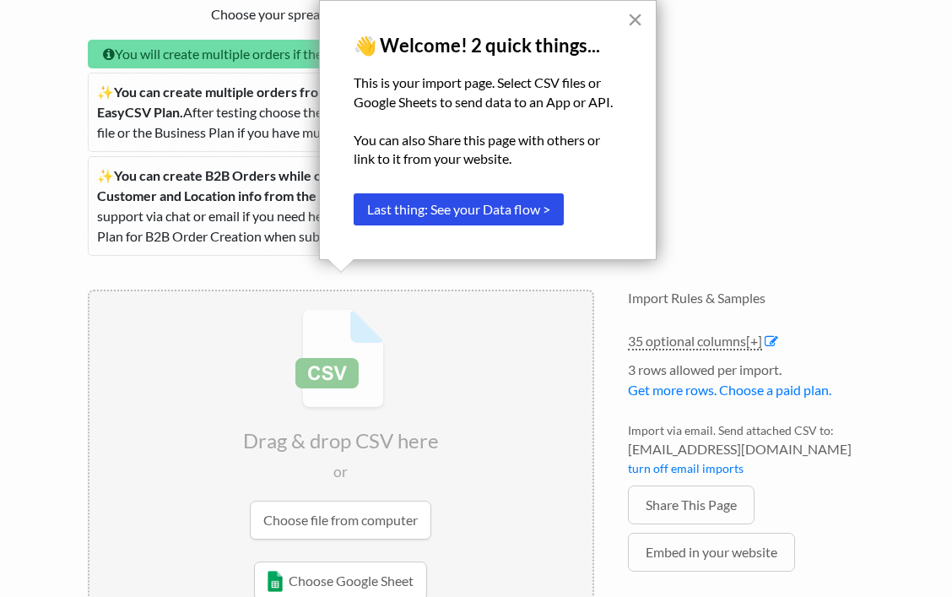
click at [633, 24] on button "×" at bounding box center [635, 19] width 16 height 27
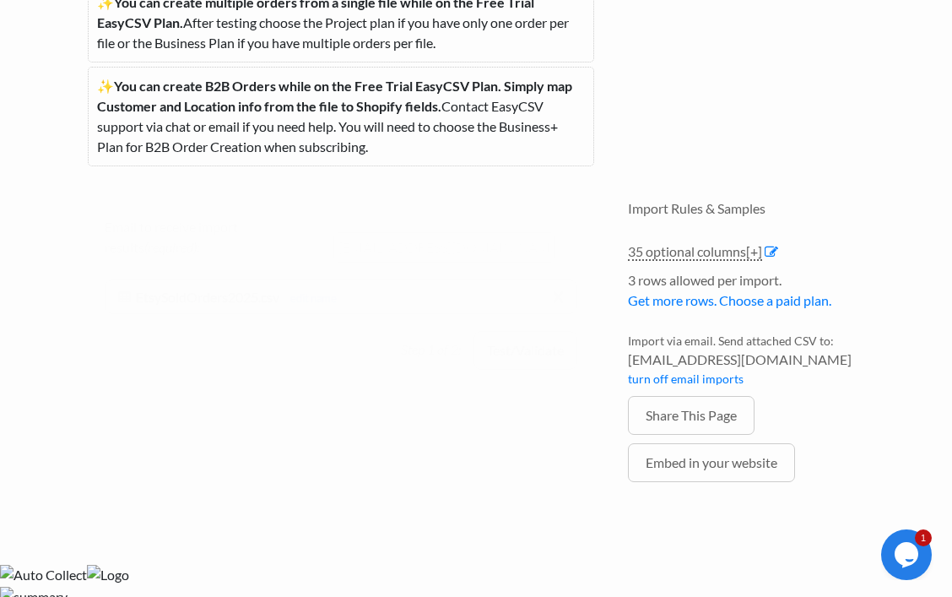
scroll to position [286, 0]
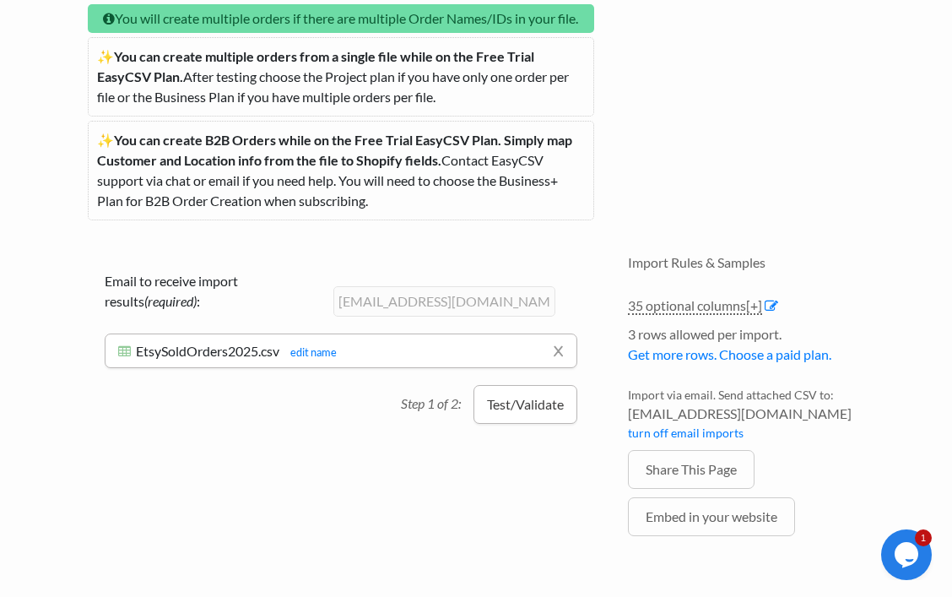
click at [515, 408] on button "Test/Validate" at bounding box center [526, 404] width 104 height 39
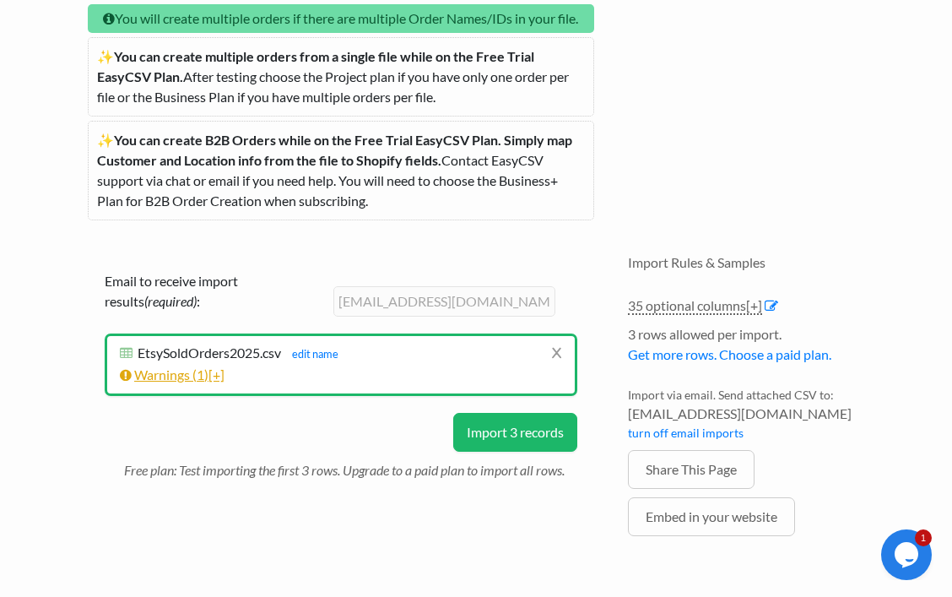
click at [220, 374] on span "[+]" at bounding box center [217, 374] width 16 height 16
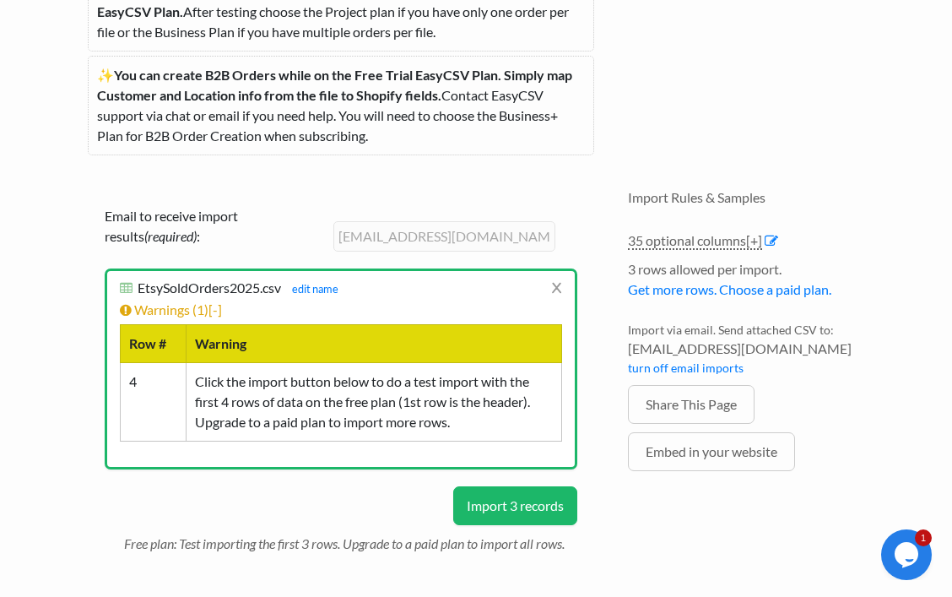
scroll to position [352, 0]
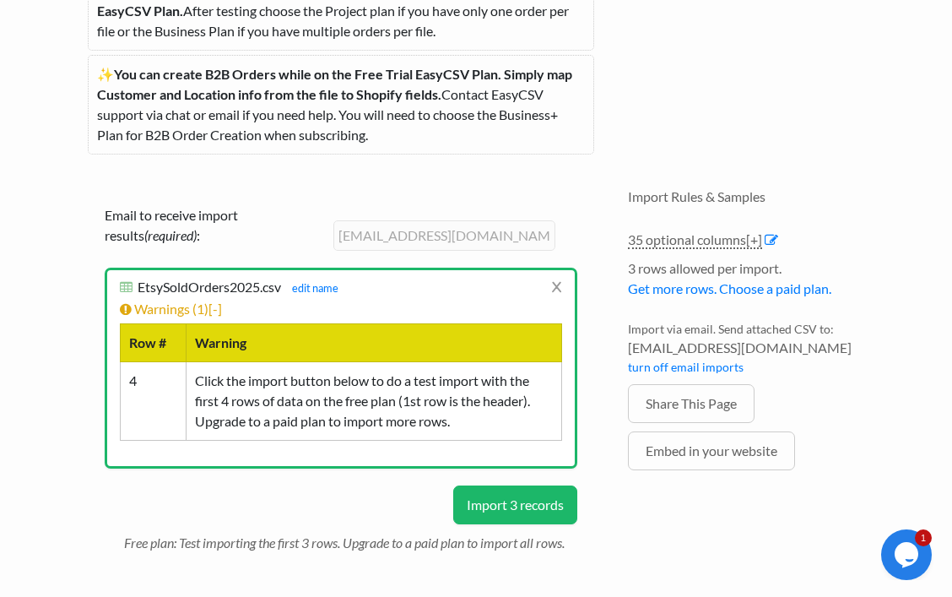
click at [480, 496] on button "Import 3 records" at bounding box center [515, 505] width 124 height 39
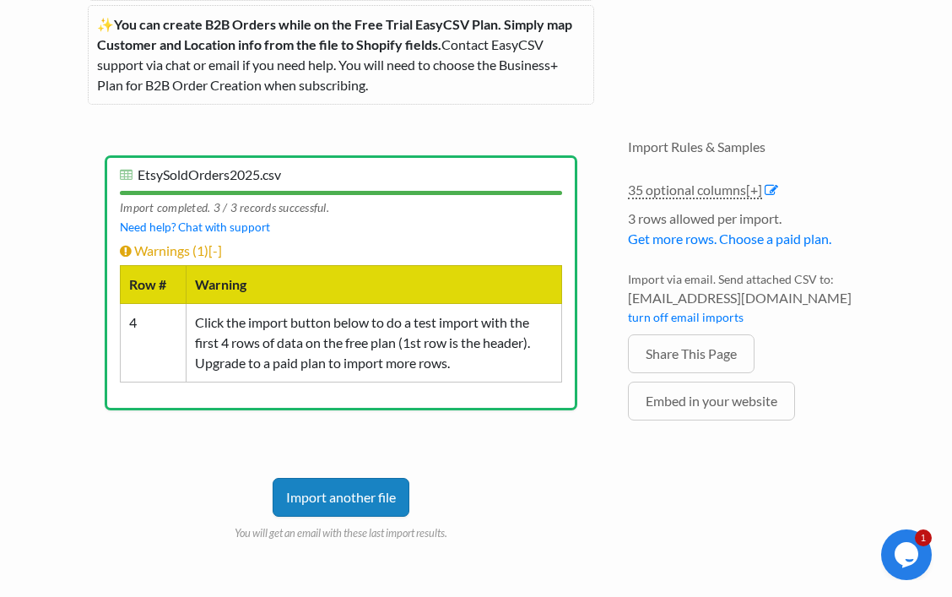
scroll to position [408, 0]
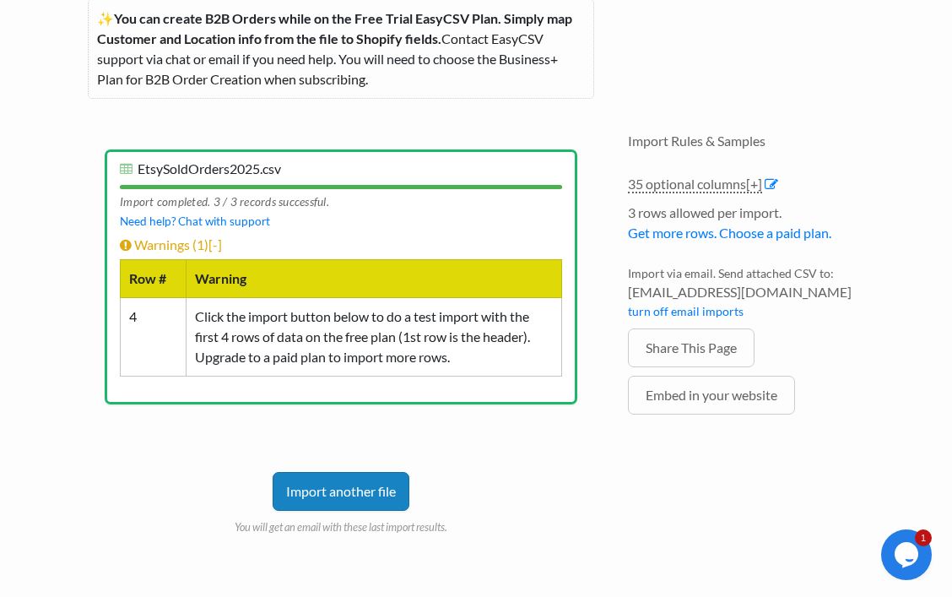
click at [139, 322] on td "4" at bounding box center [154, 337] width 66 height 79
click at [139, 321] on td "4" at bounding box center [154, 337] width 66 height 79
click at [252, 318] on td "Click the import button below to do a test import with the first 4 rows of data…" at bounding box center [375, 337] width 376 height 79
click at [656, 185] on link "35 optional columns [+]" at bounding box center [695, 185] width 134 height 18
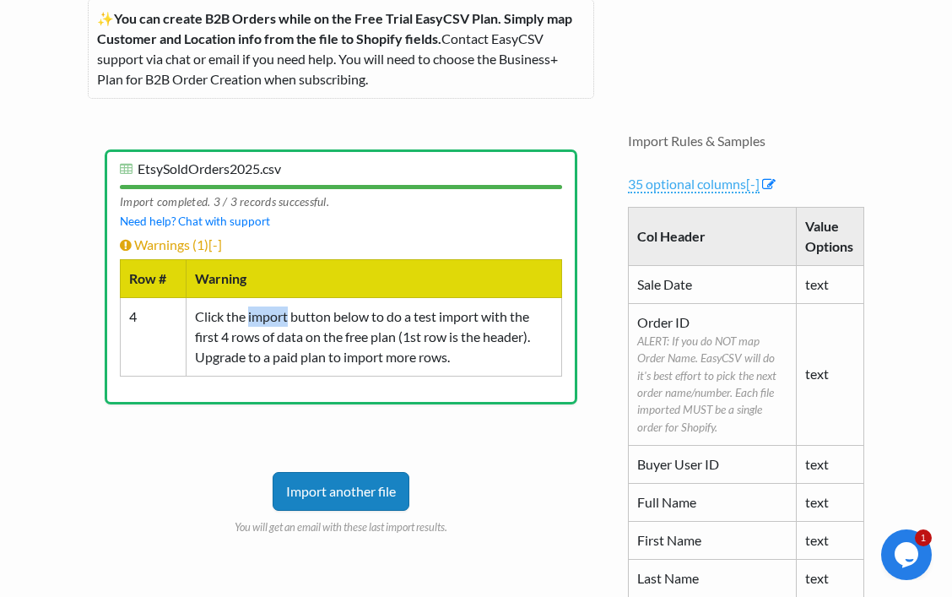
click at [656, 185] on link "35 optional columns [-]" at bounding box center [694, 185] width 132 height 18
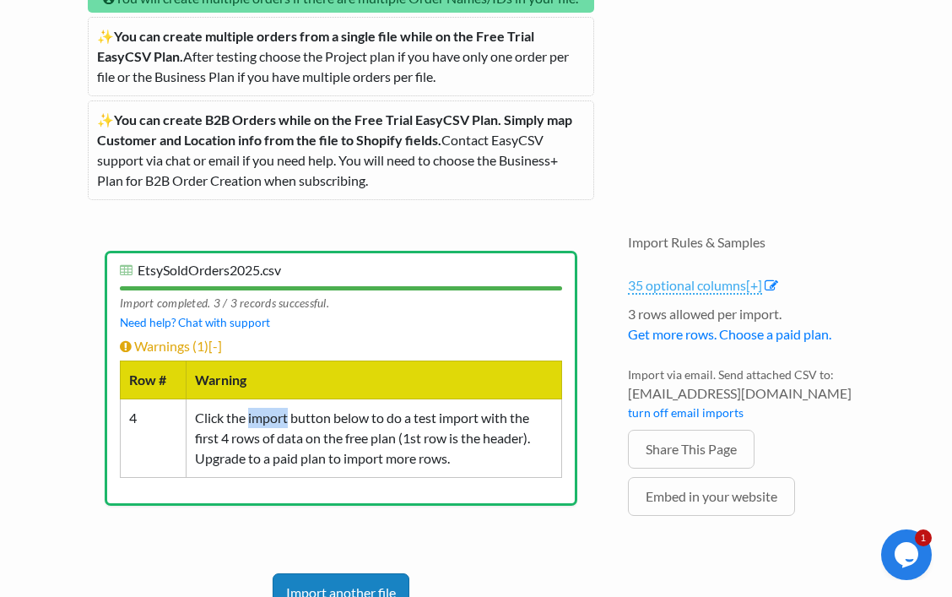
scroll to position [0, 0]
